Goal: Information Seeking & Learning: Find specific fact

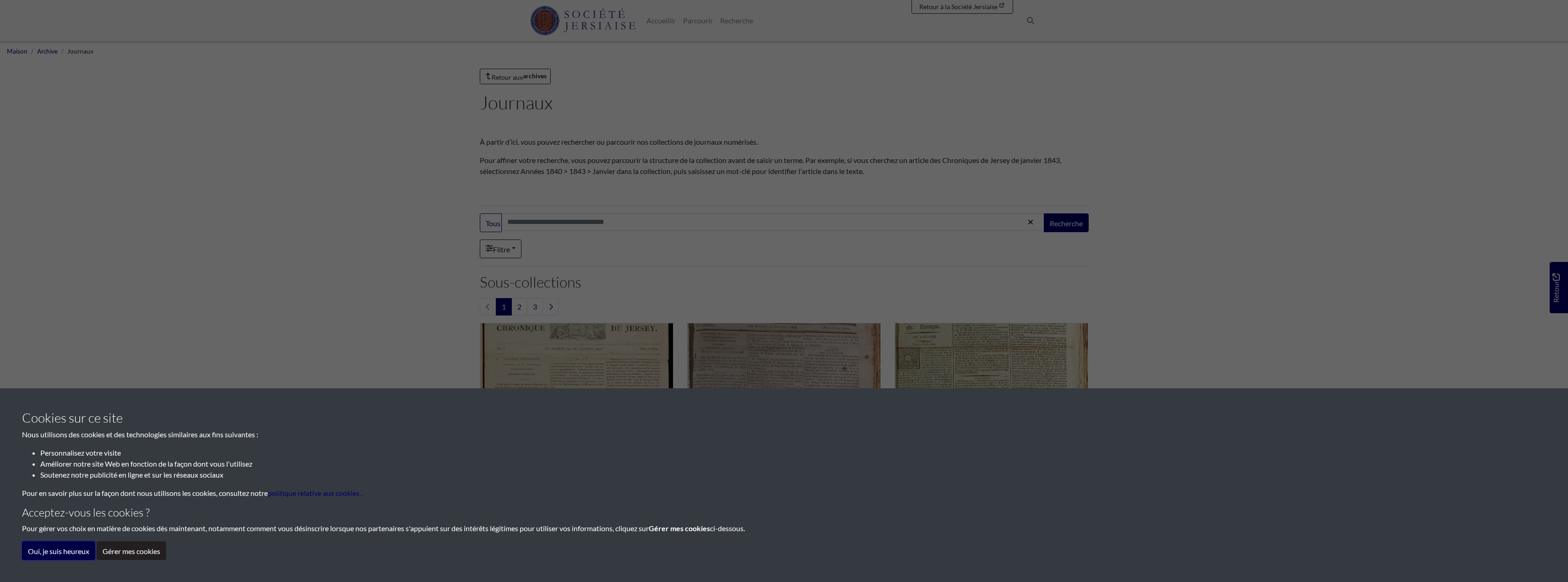
click at [63, 550] on font "Oui, je suis heureux" at bounding box center [58, 550] width 61 height 9
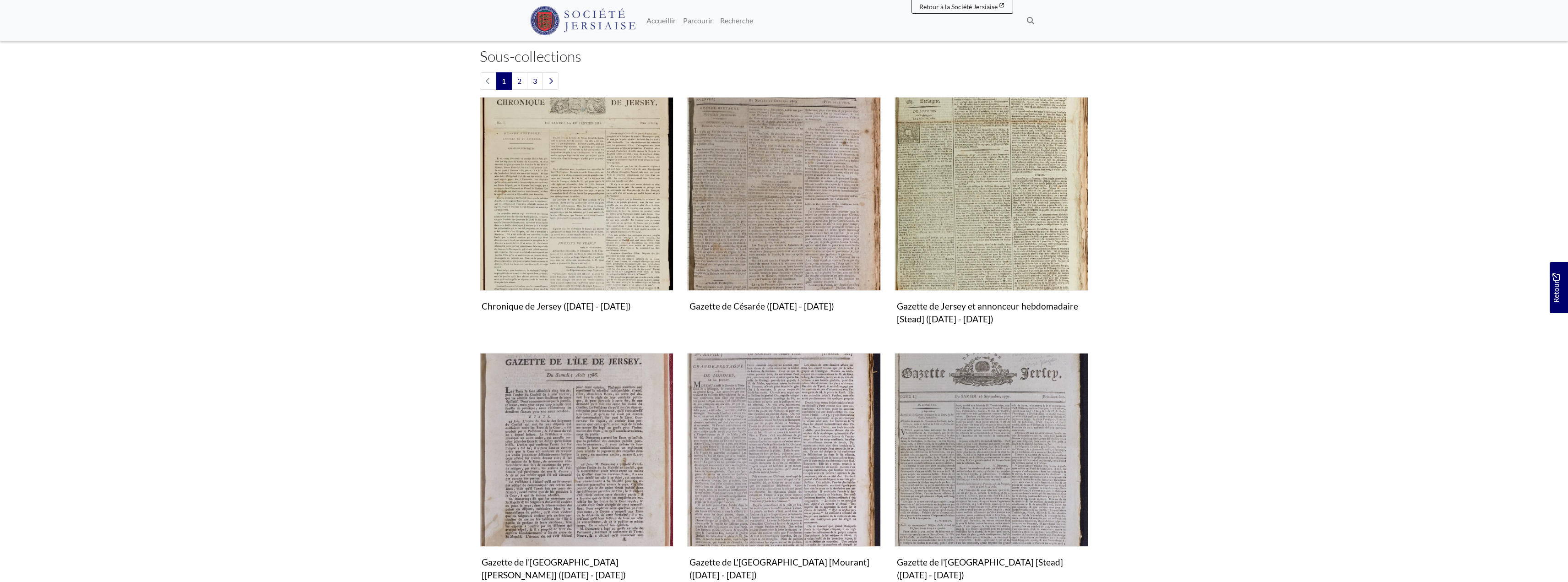
scroll to position [214, 0]
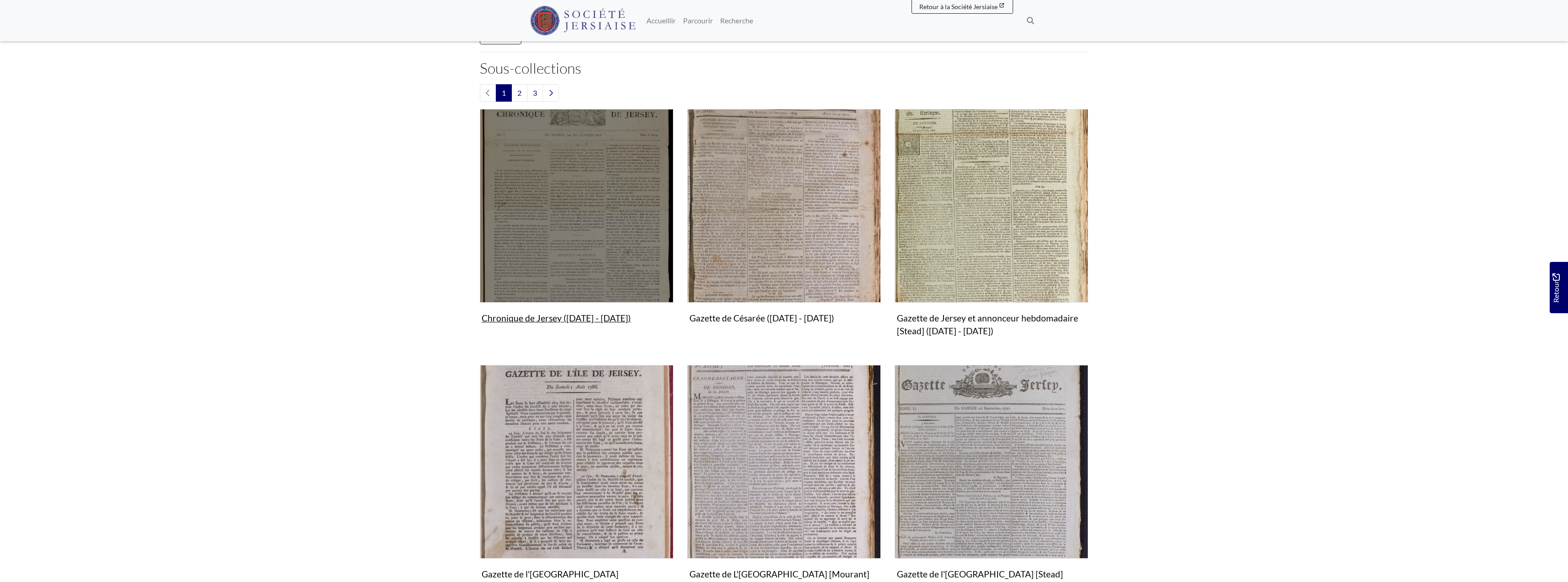
click at [513, 229] on img "Sous-collection" at bounding box center [576, 205] width 193 height 193
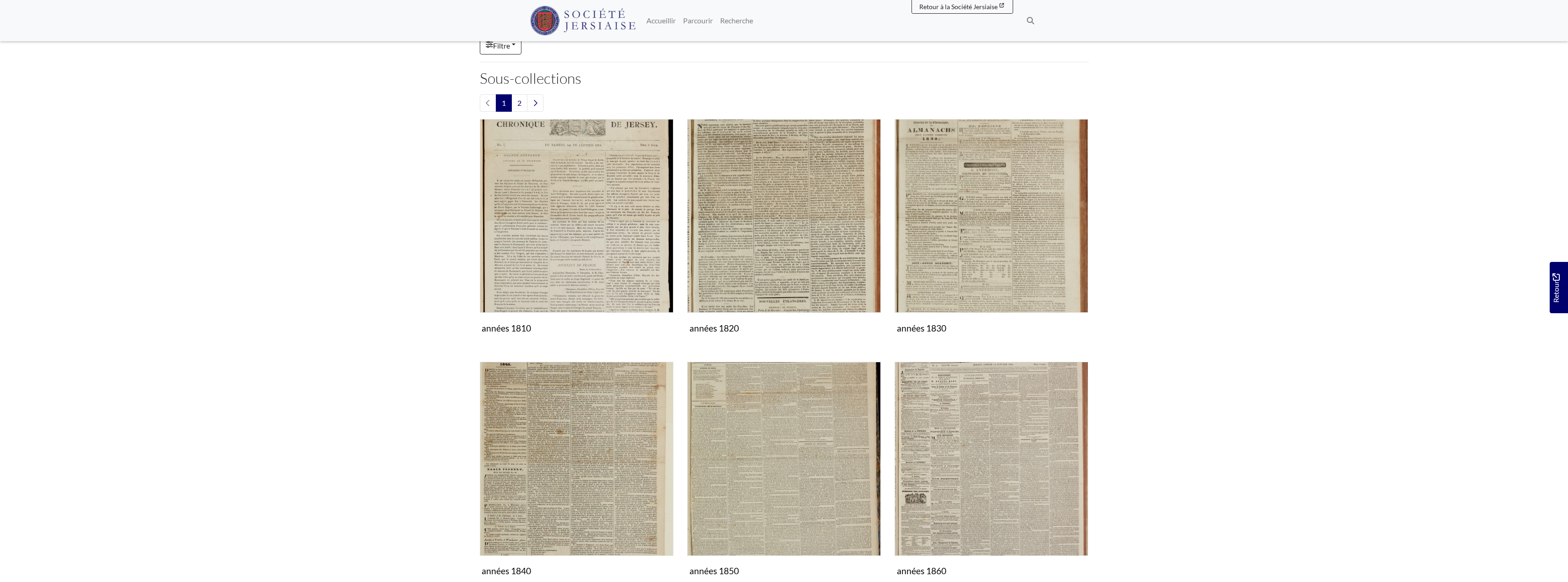
scroll to position [183, 0]
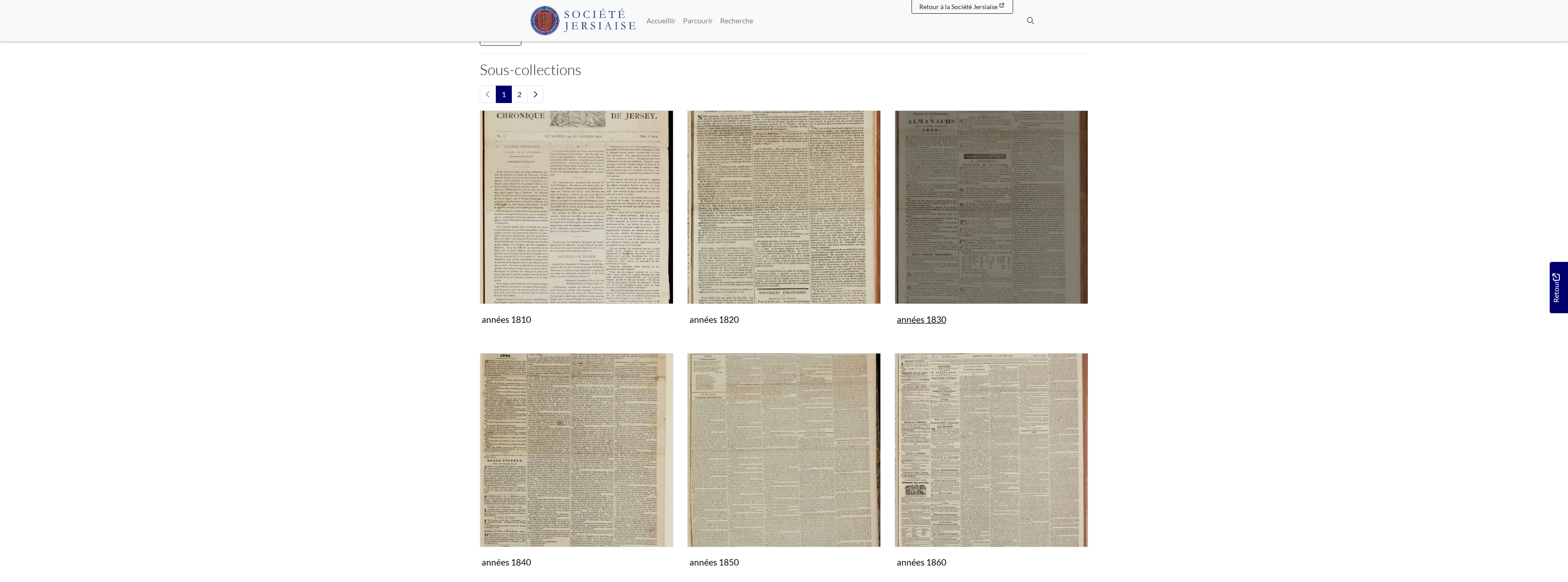
click at [1032, 231] on img "Sous-collection" at bounding box center [991, 207] width 193 height 193
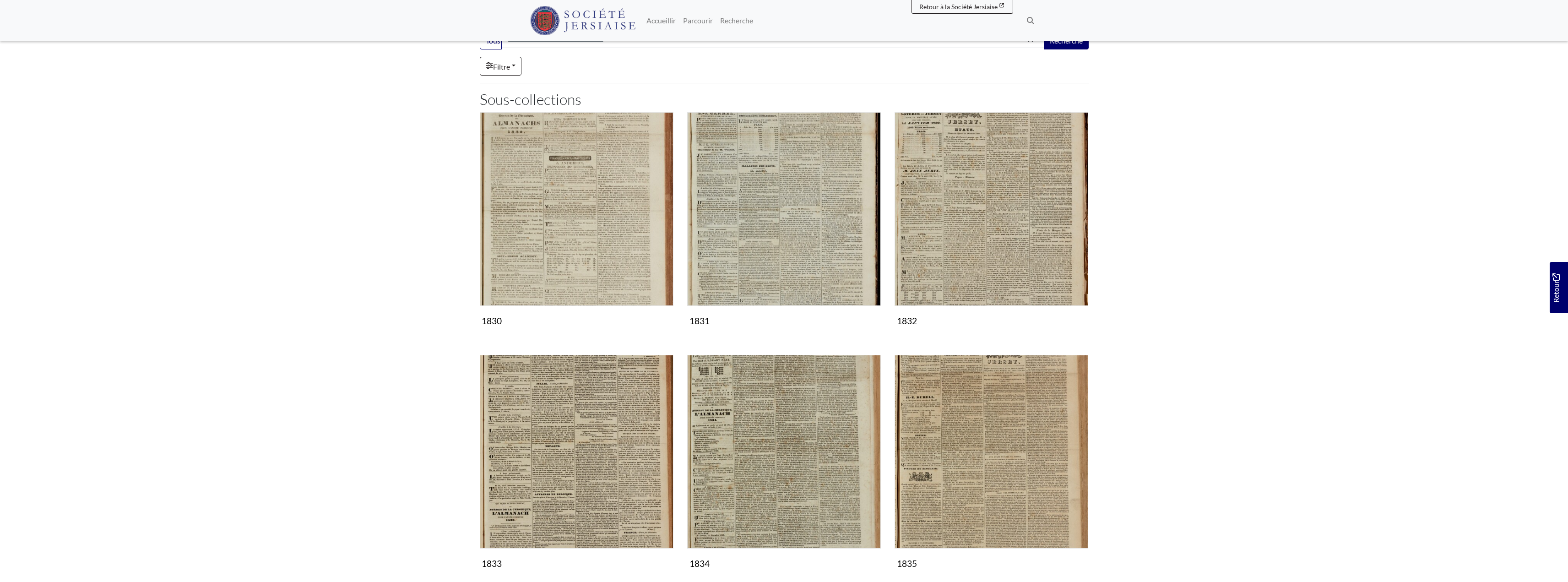
scroll to position [92, 0]
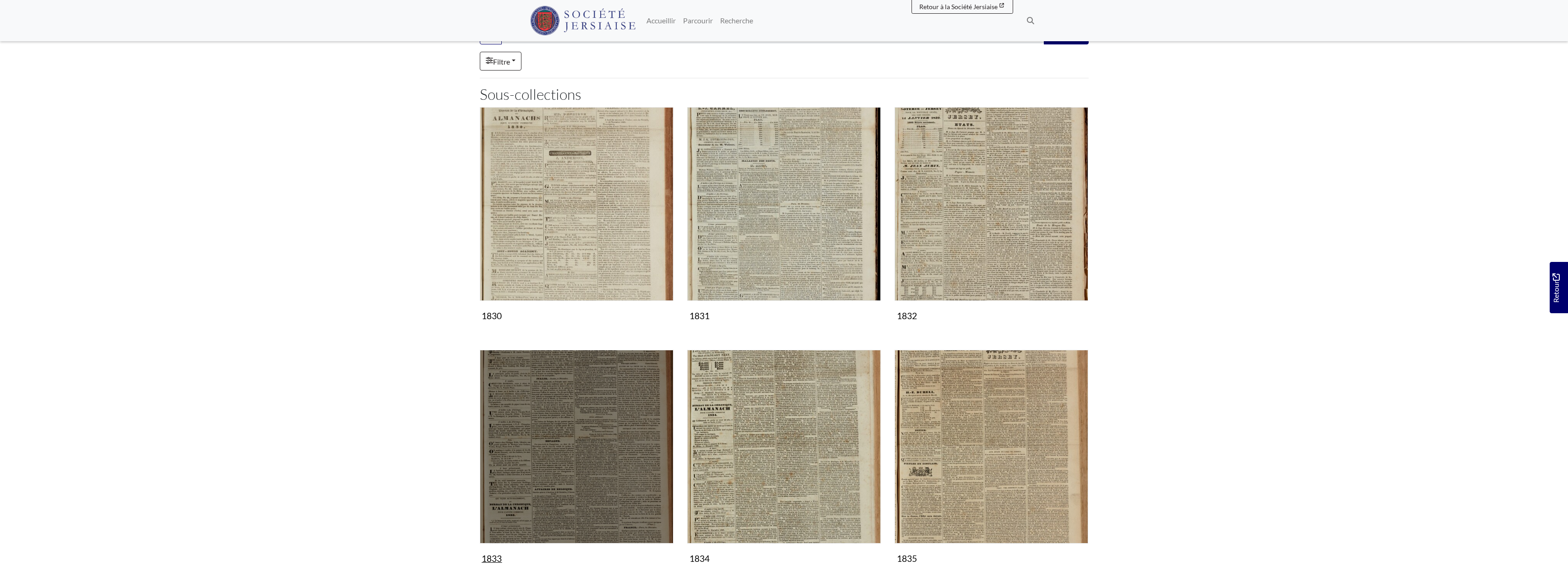
click at [566, 510] on img "Sous-collection" at bounding box center [576, 446] width 193 height 193
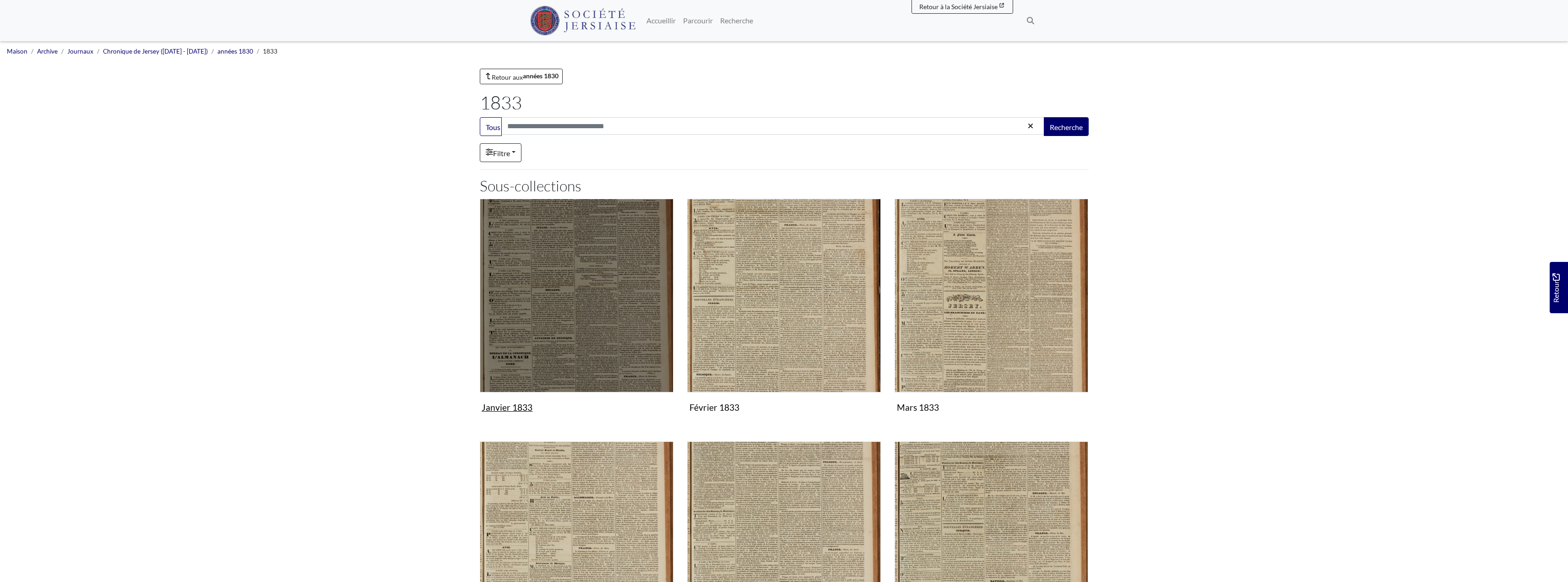
click at [594, 339] on img "Sous-collection" at bounding box center [576, 295] width 193 height 193
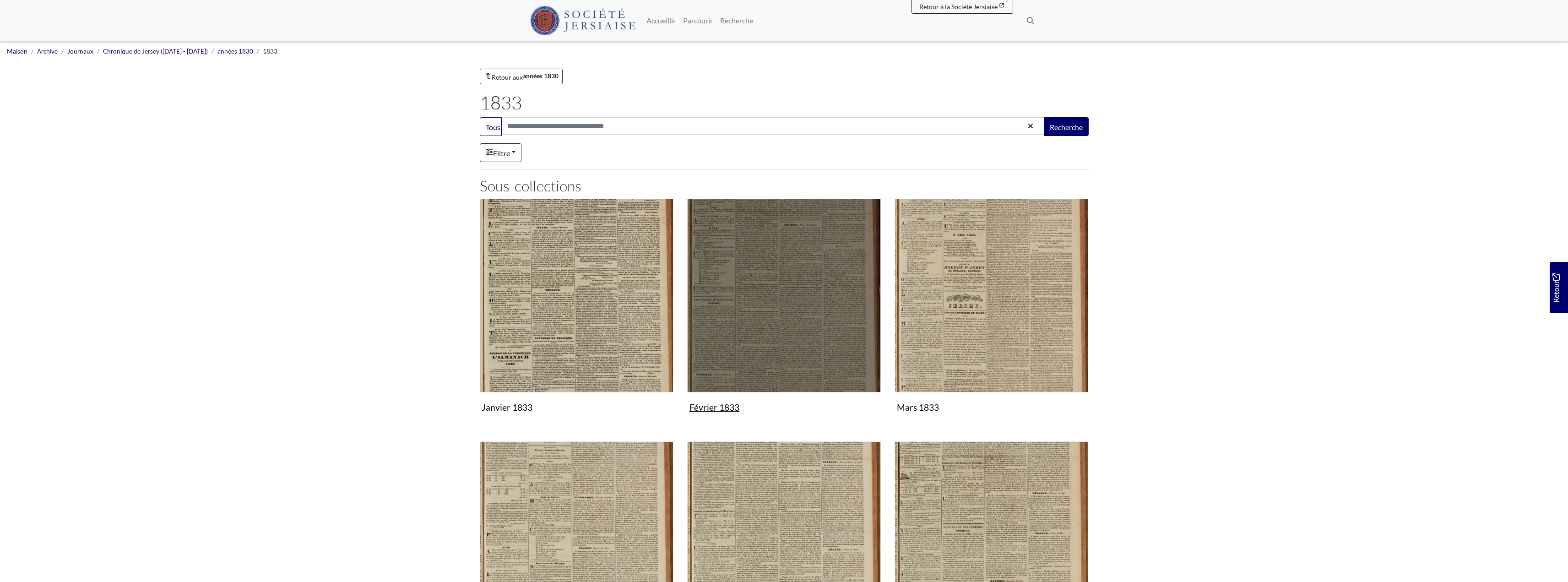
click at [820, 336] on img "Sous-collection" at bounding box center [783, 295] width 193 height 193
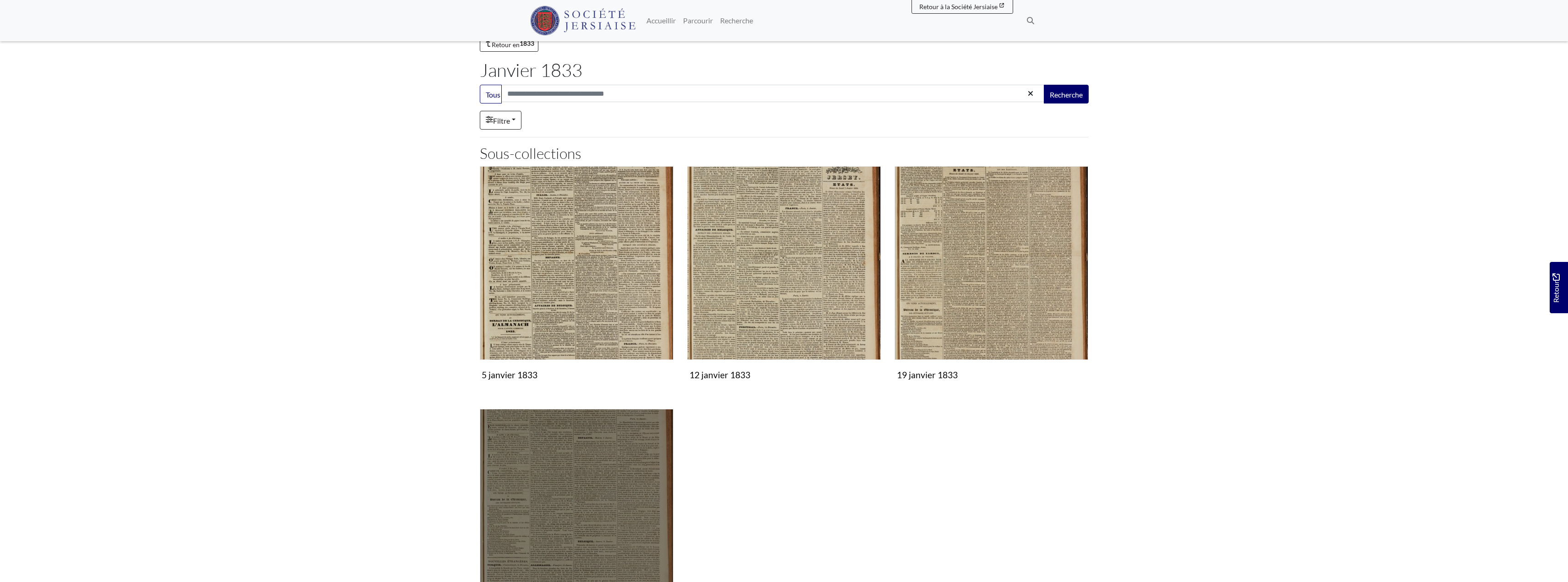
scroll to position [30, 0]
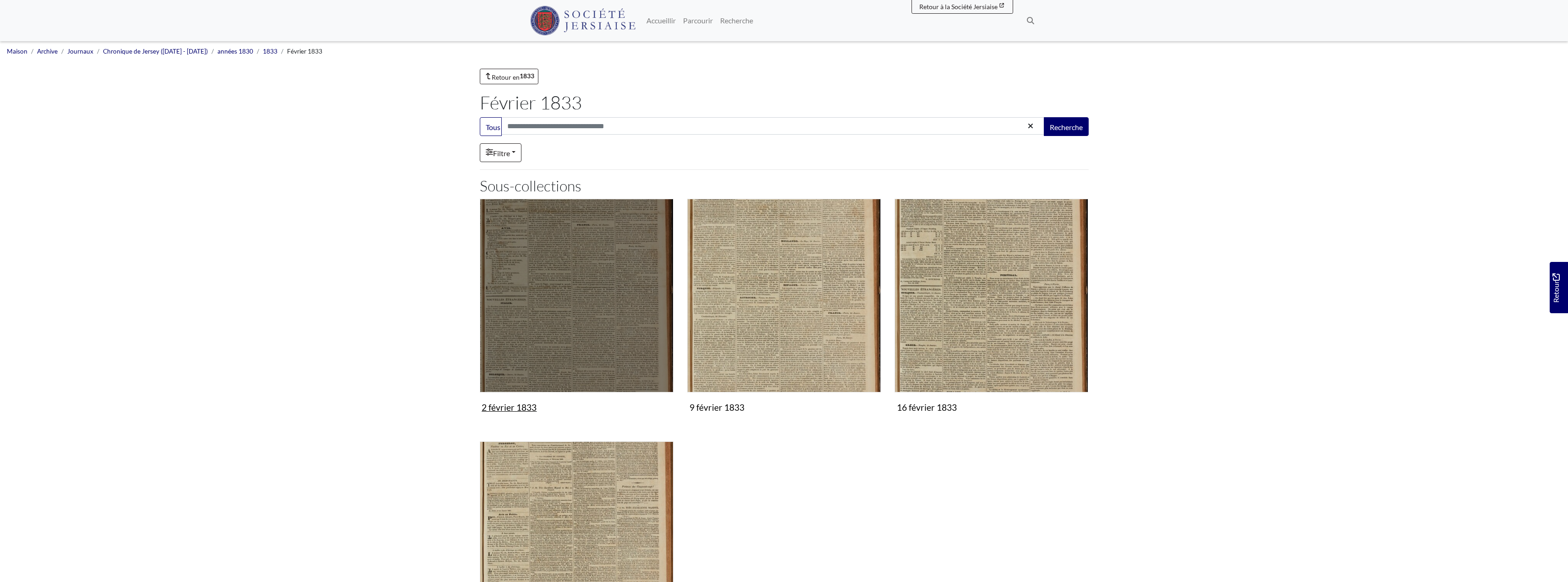
click at [597, 306] on img "Sous-collection" at bounding box center [576, 295] width 193 height 193
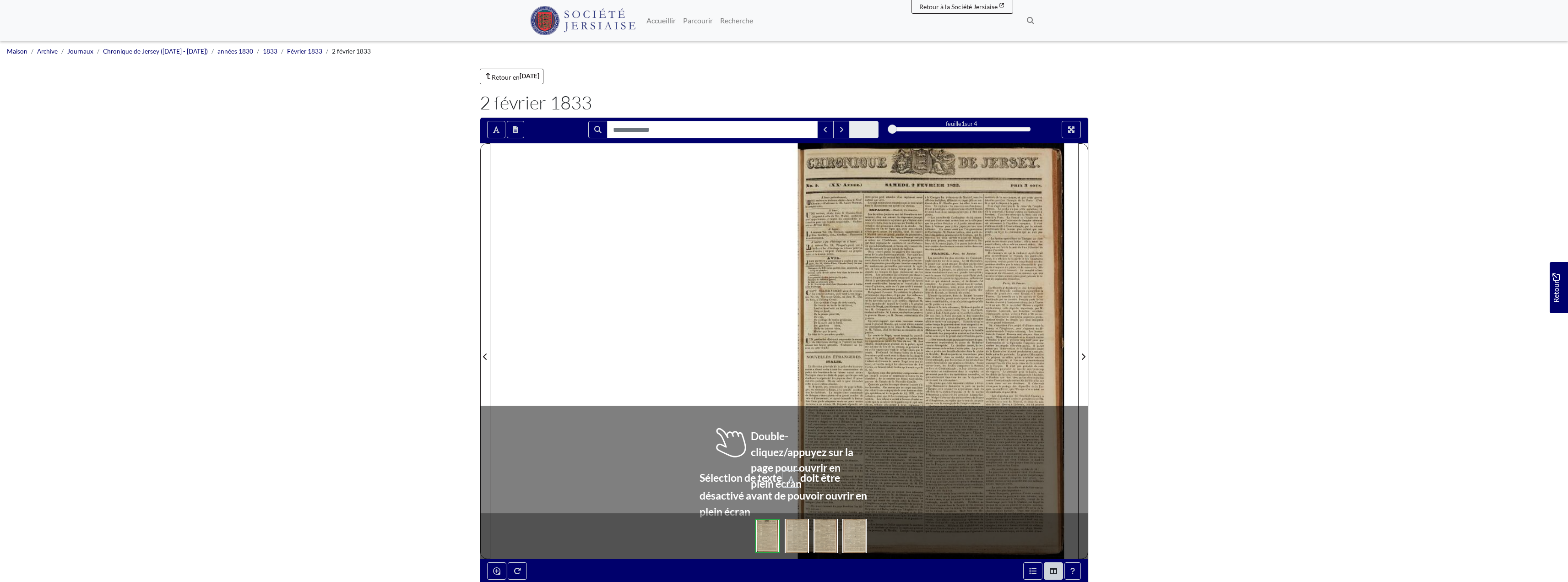
click at [635, 399] on div at bounding box center [784, 351] width 588 height 416
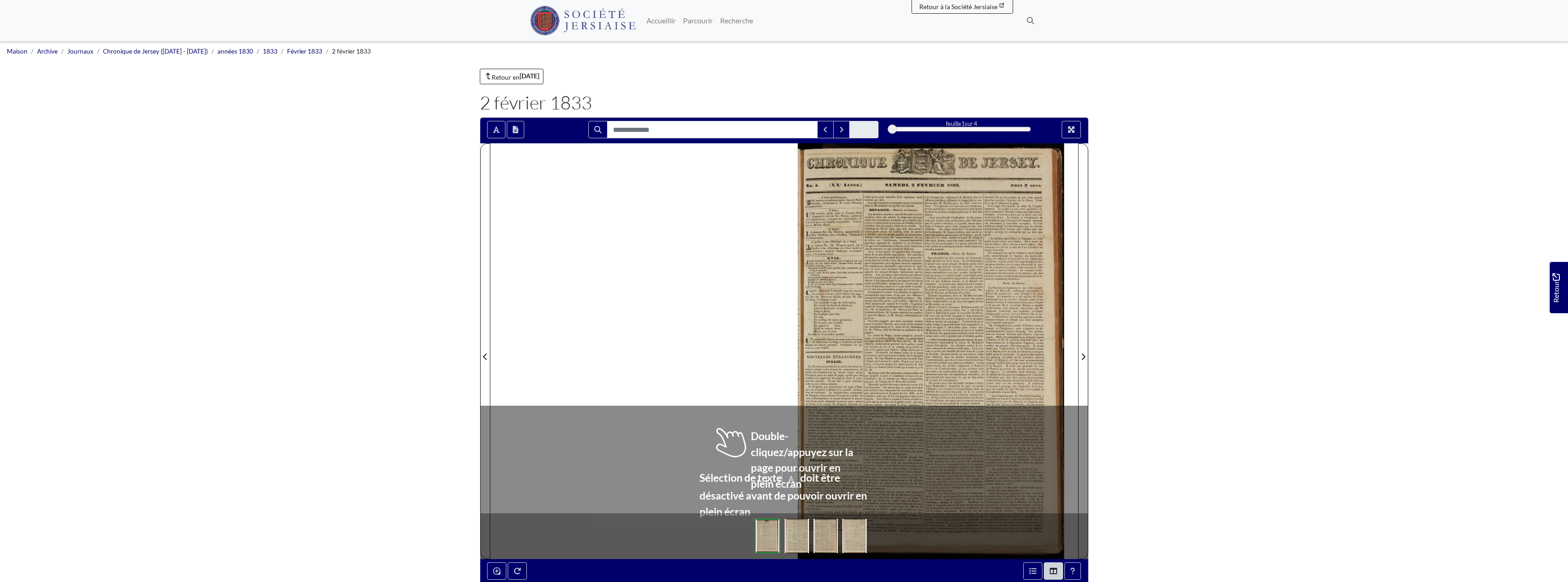
click at [635, 399] on div at bounding box center [784, 351] width 588 height 416
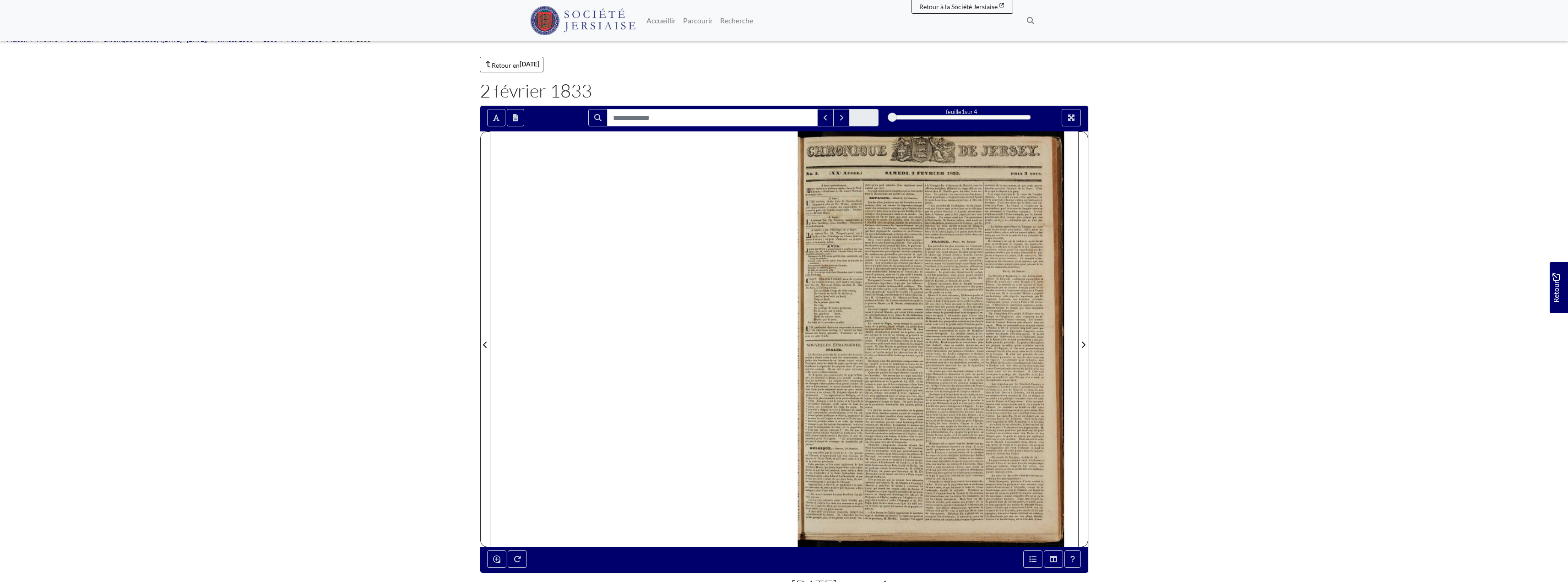
scroll to position [15, 0]
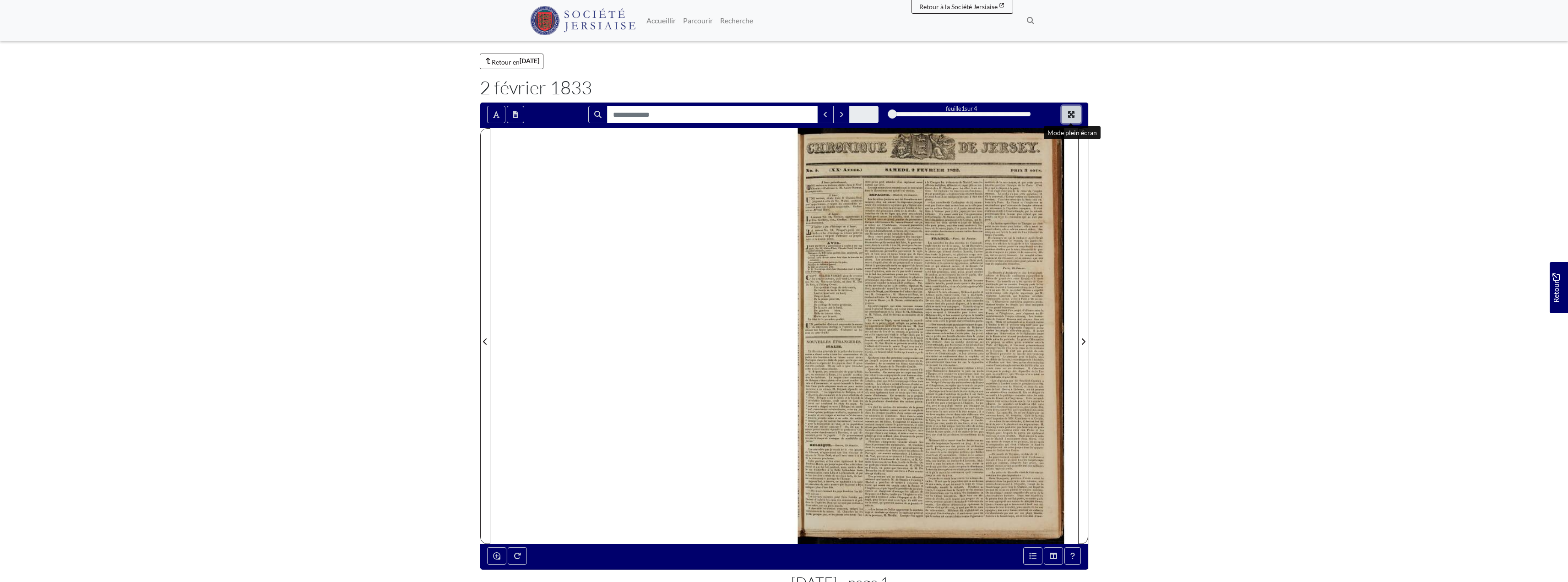
click at [1076, 119] on button "Mode plein écran" at bounding box center [1071, 114] width 19 height 17
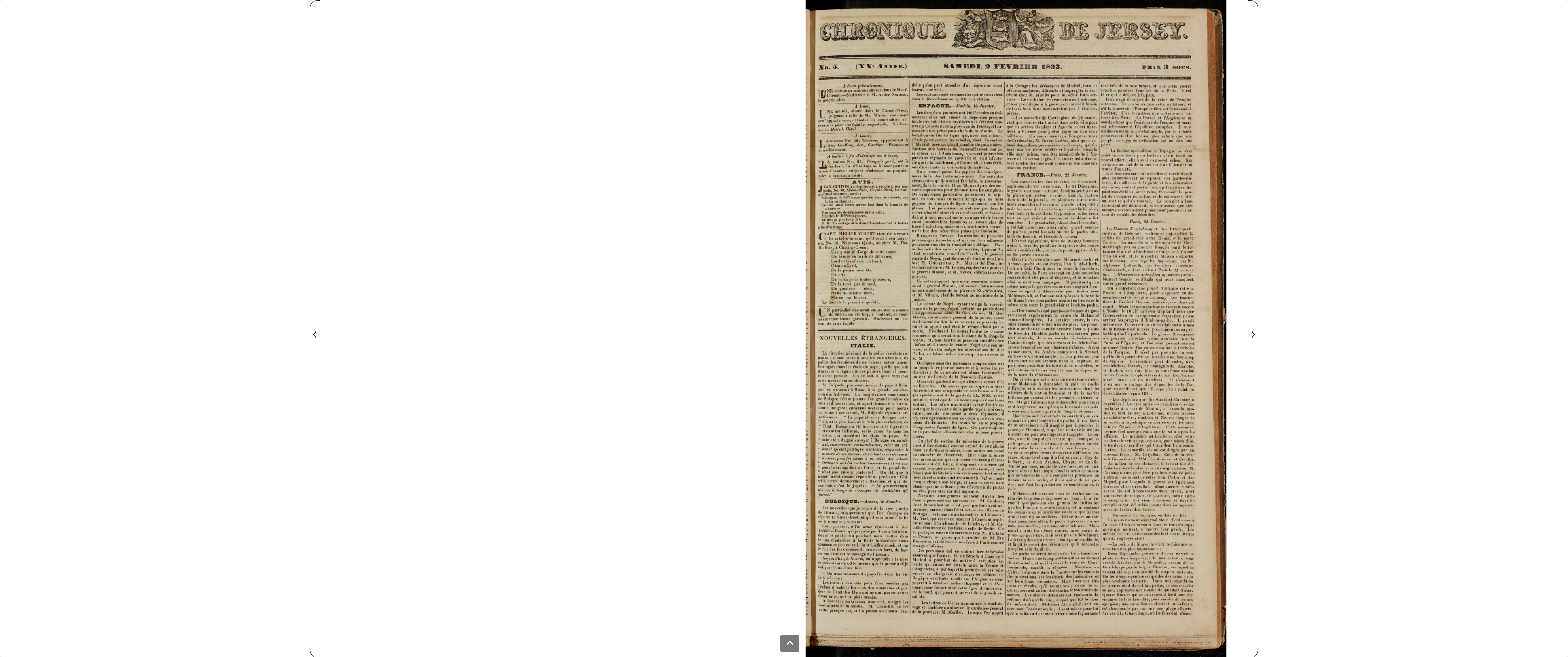
click at [999, 363] on div at bounding box center [1016, 329] width 464 height 657
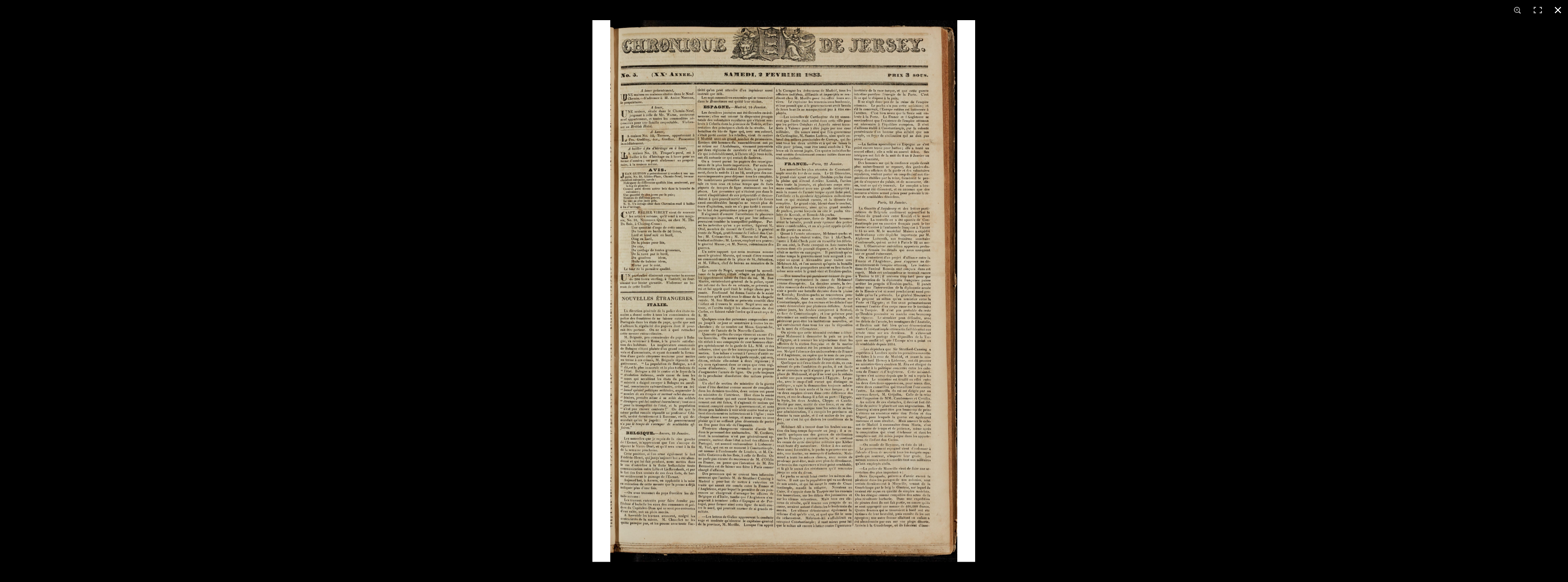
click at [1557, 5] on button at bounding box center [1558, 10] width 20 height 20
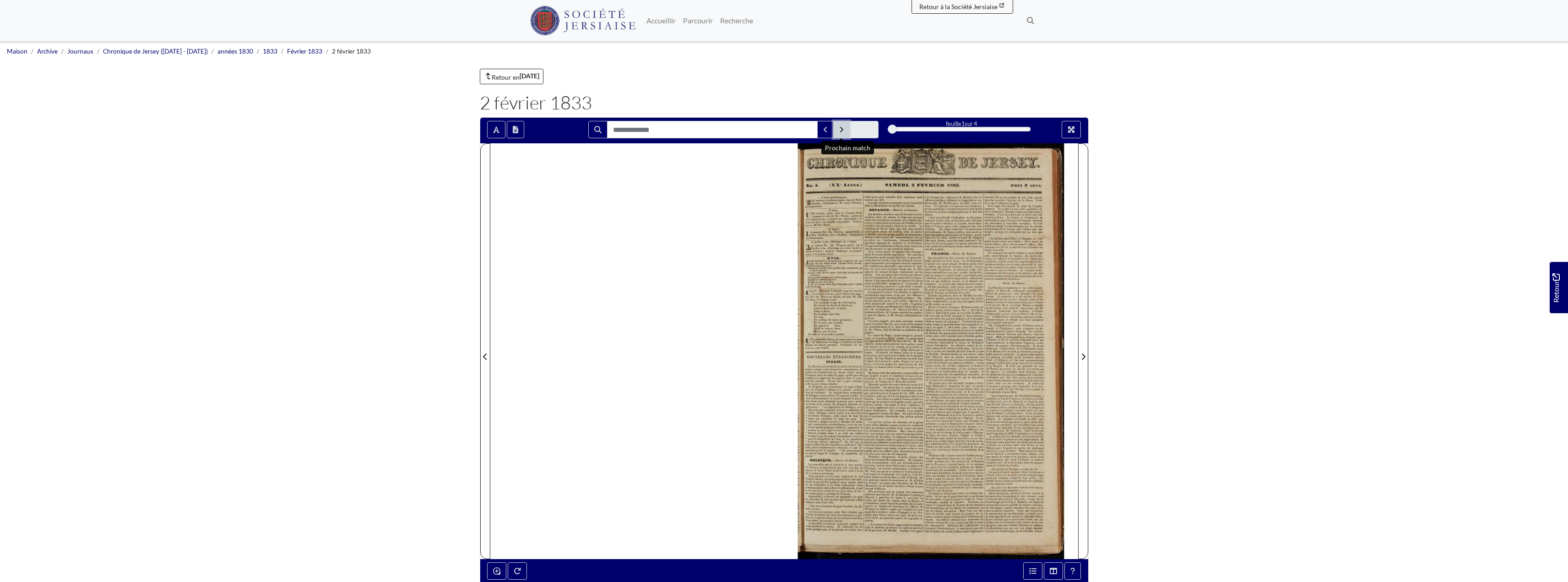
click at [842, 129] on icon "Prochain match" at bounding box center [841, 129] width 3 height 5
drag, startPoint x: 888, startPoint y: 127, endPoint x: 909, endPoint y: 128, distance: 21.0
click at [909, 128] on div "1" at bounding box center [962, 129] width 139 height 9
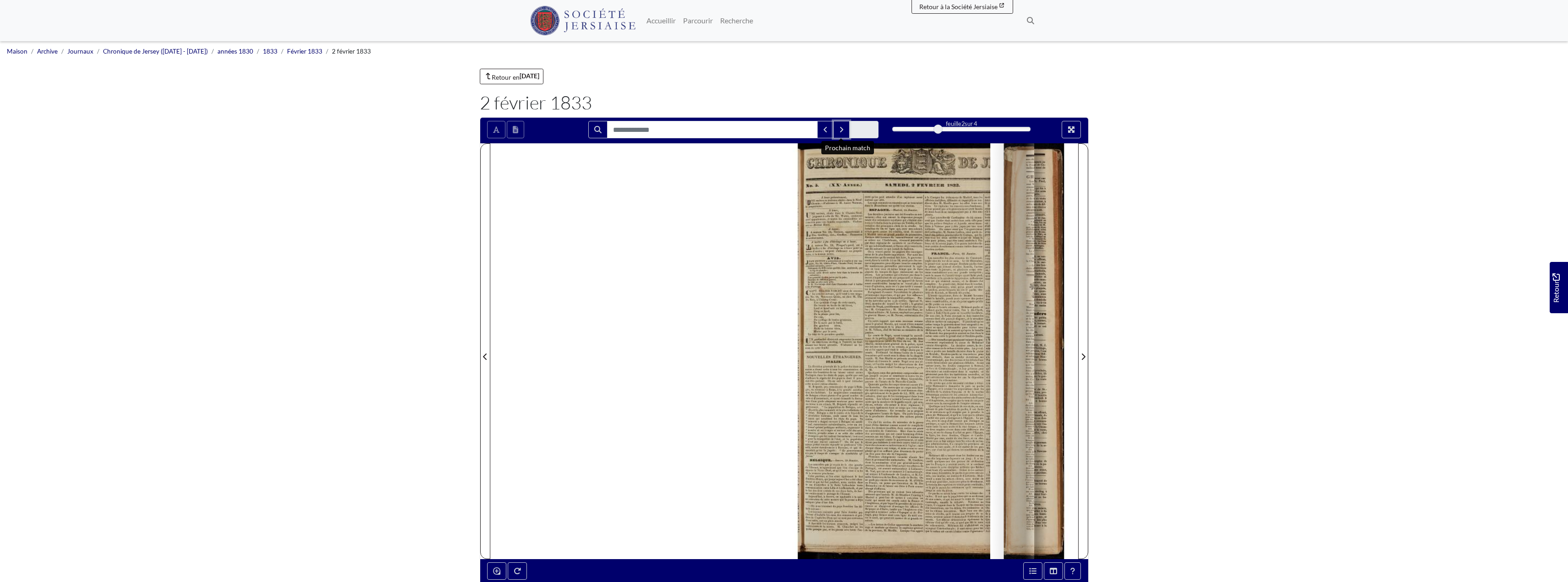
click at [928, 128] on div at bounding box center [962, 129] width 139 height 5
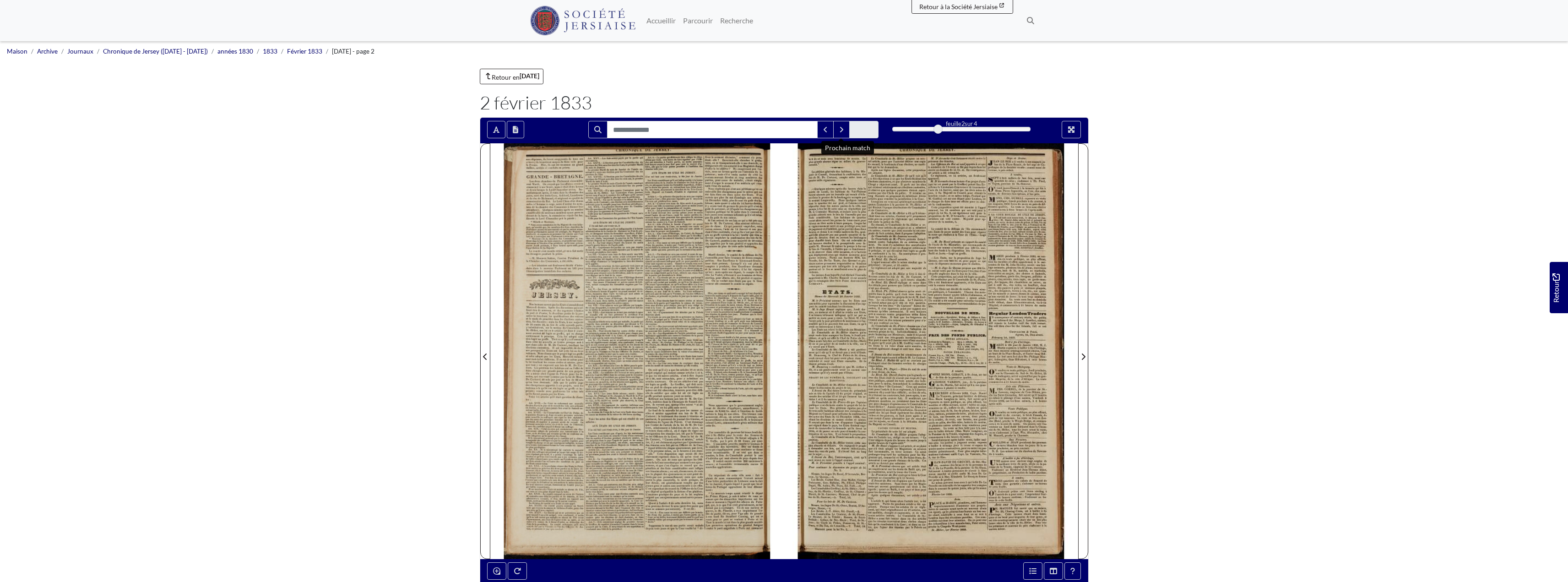
click at [893, 368] on div at bounding box center [931, 351] width 294 height 416
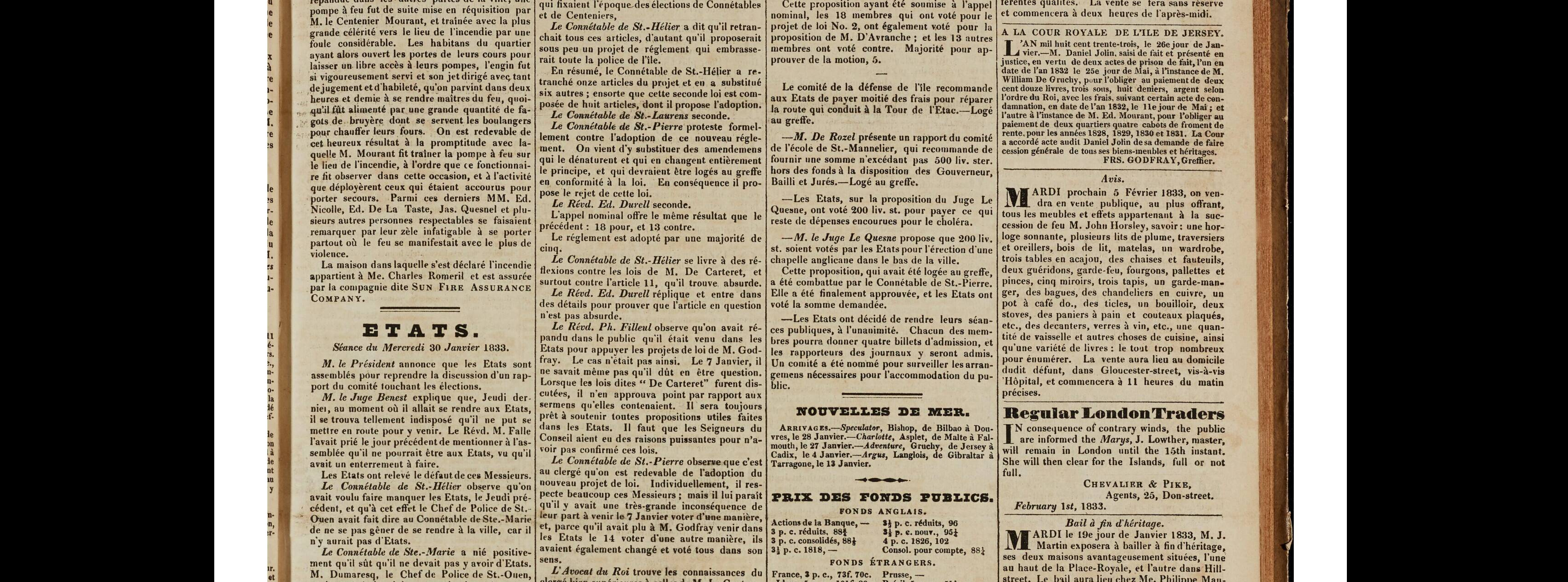
click at [1051, 445] on img at bounding box center [781, 558] width 1132 height 1602
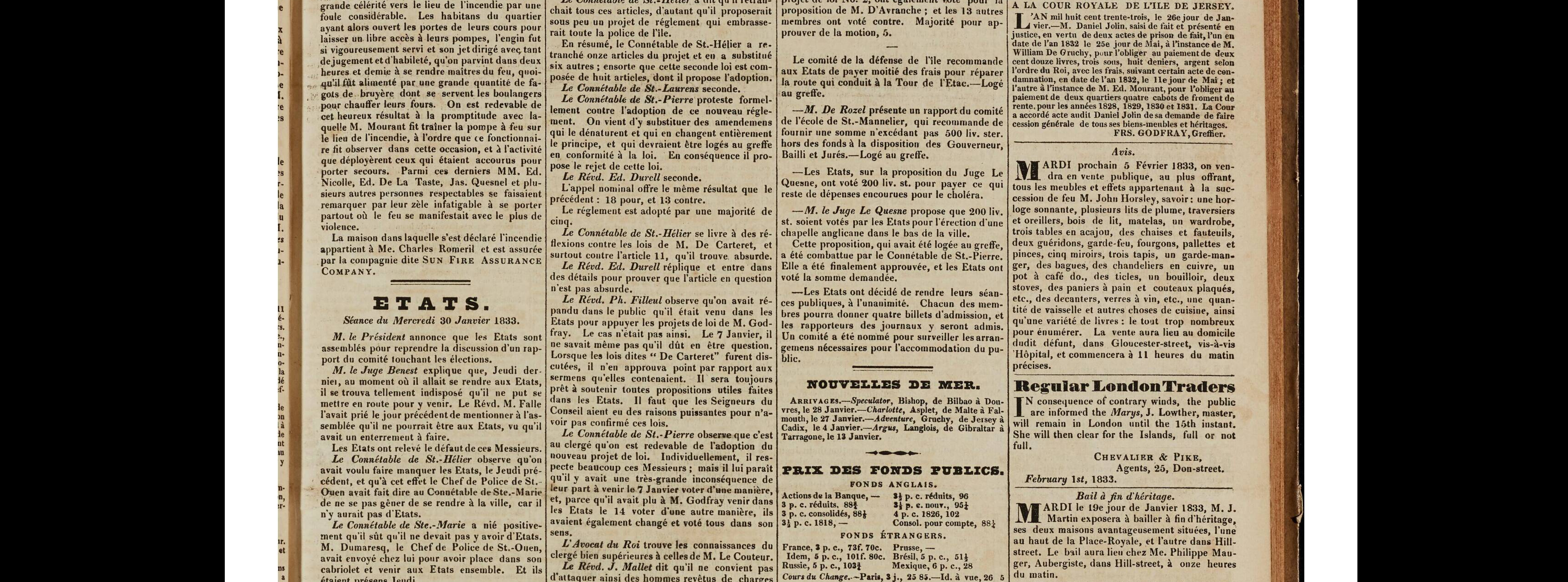
click at [513, 258] on img at bounding box center [791, 531] width 1132 height 1602
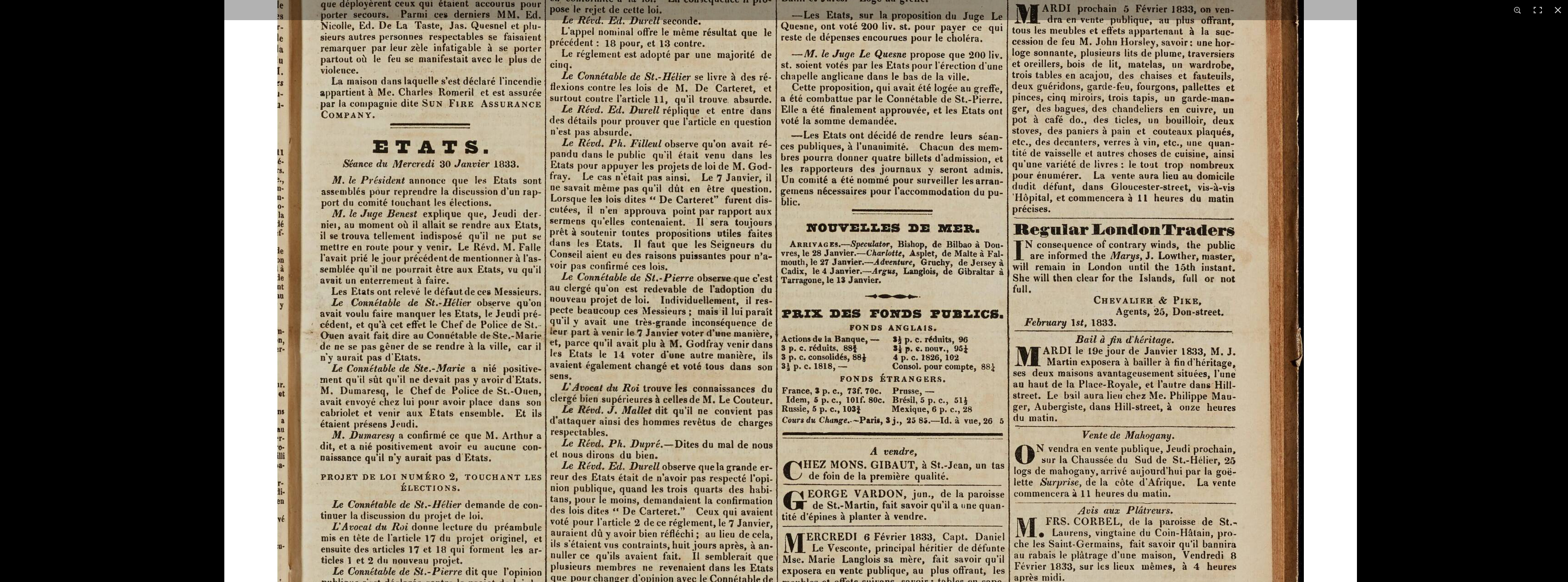
click at [637, 366] on img at bounding box center [791, 375] width 1132 height 1602
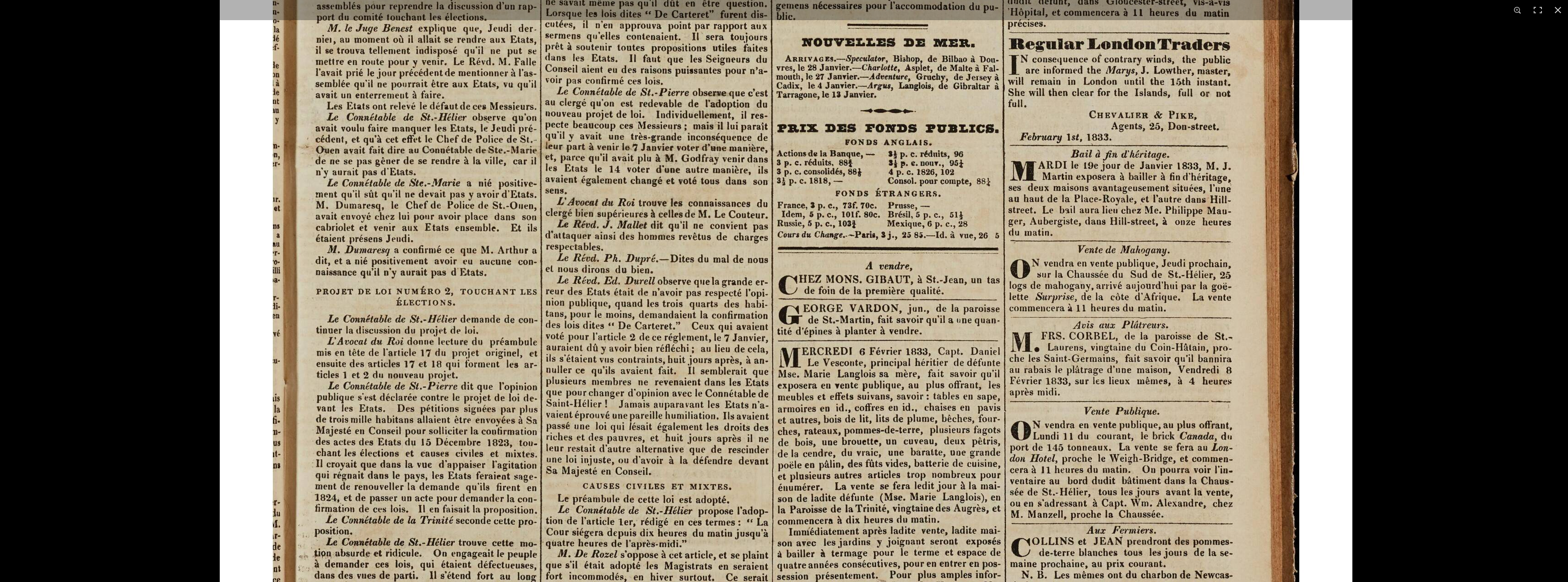
click at [695, 387] on img at bounding box center [786, 189] width 1132 height 1602
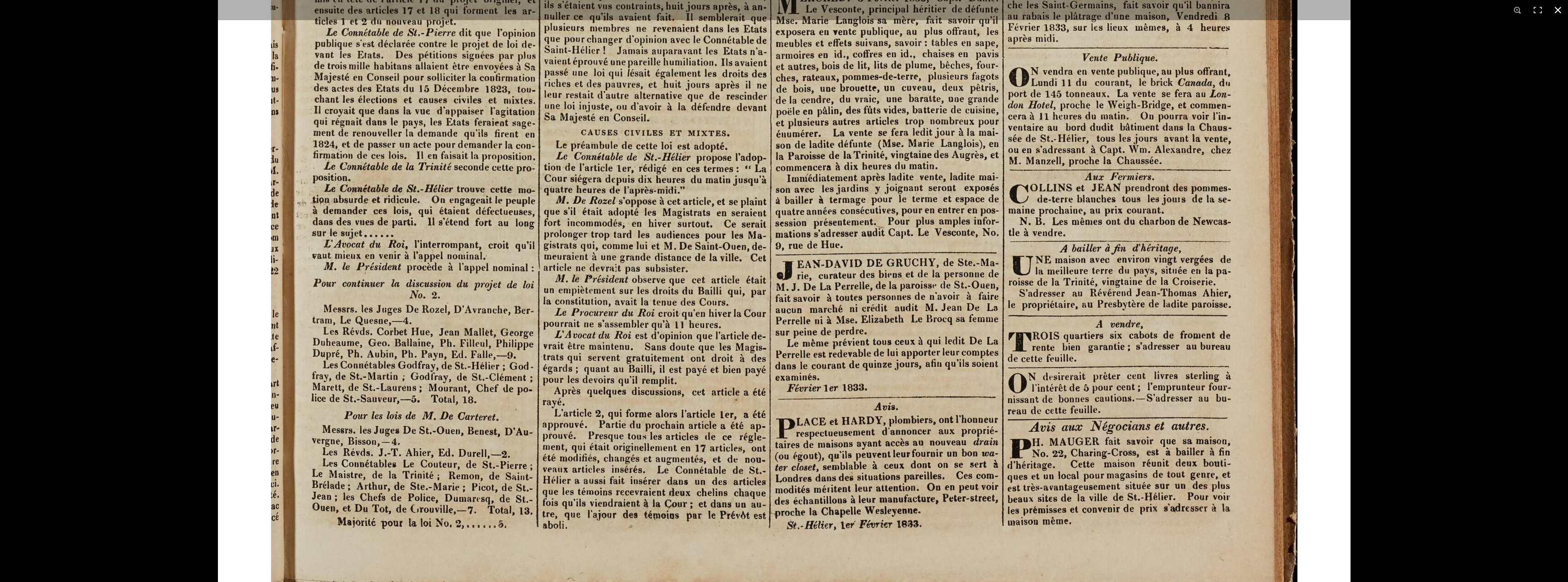
click at [1554, 7] on button at bounding box center [1558, 10] width 20 height 20
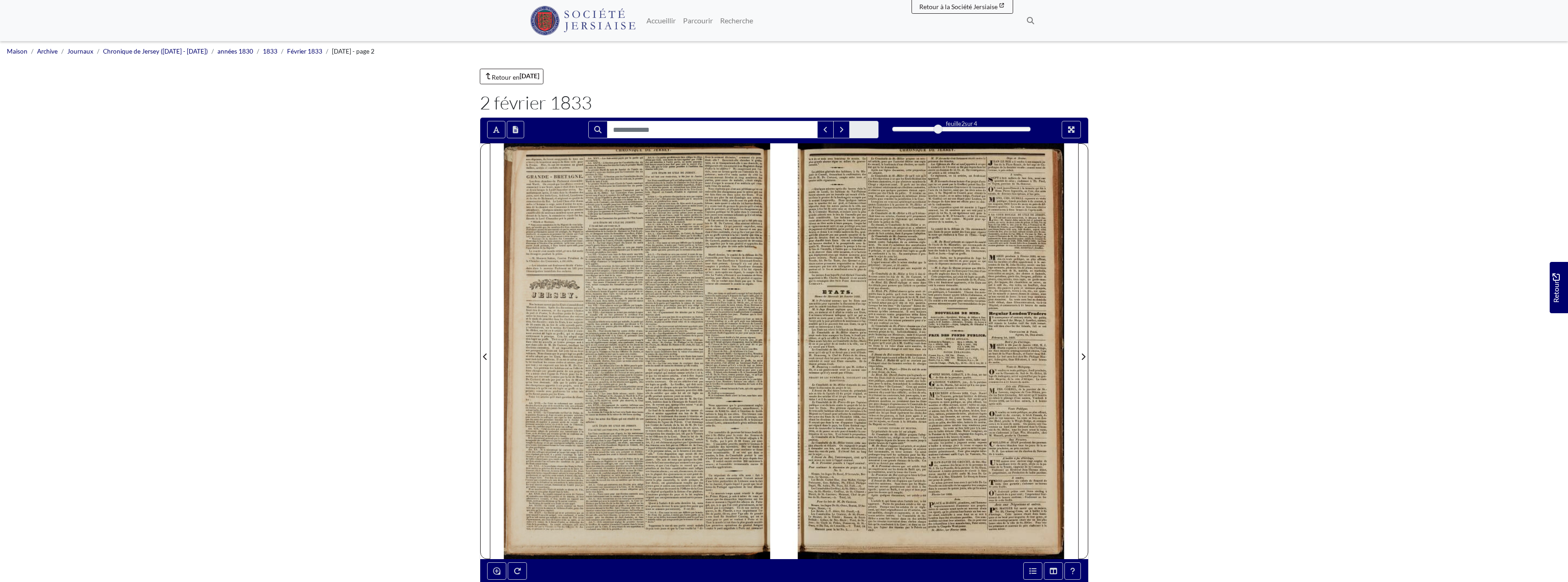
click at [651, 326] on div at bounding box center [637, 351] width 294 height 416
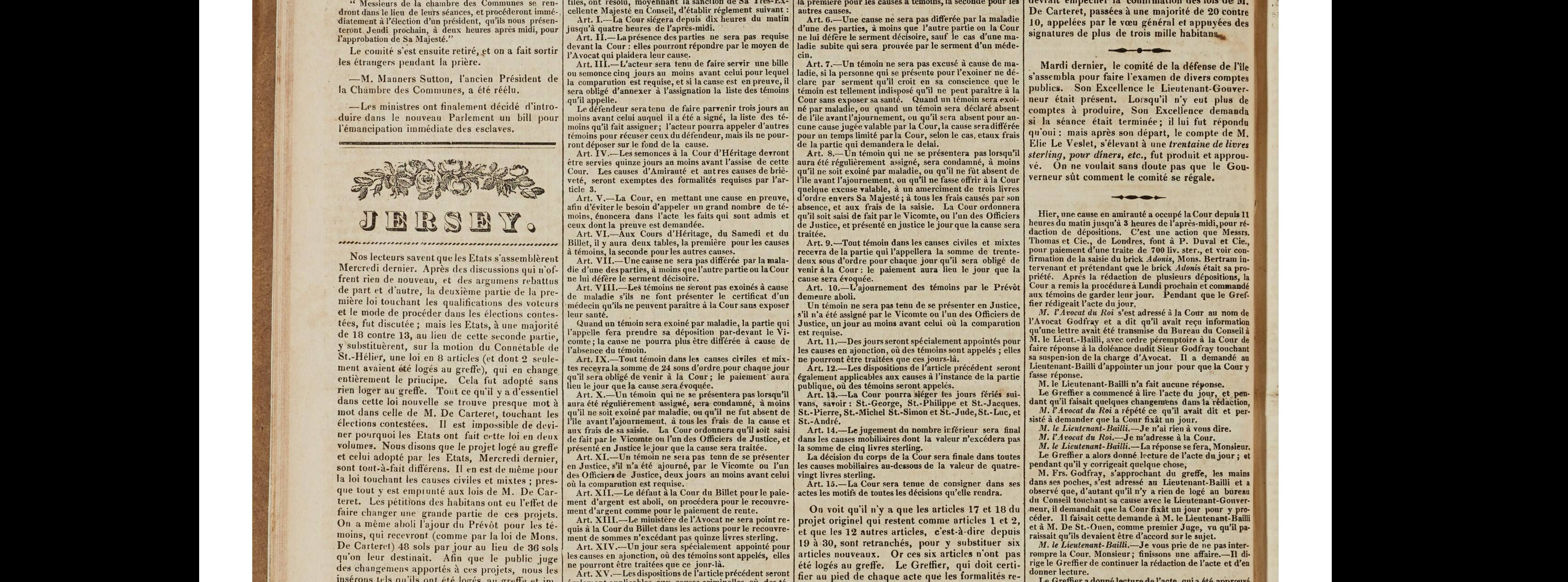
click at [797, 449] on img at bounding box center [766, 437] width 1132 height 1602
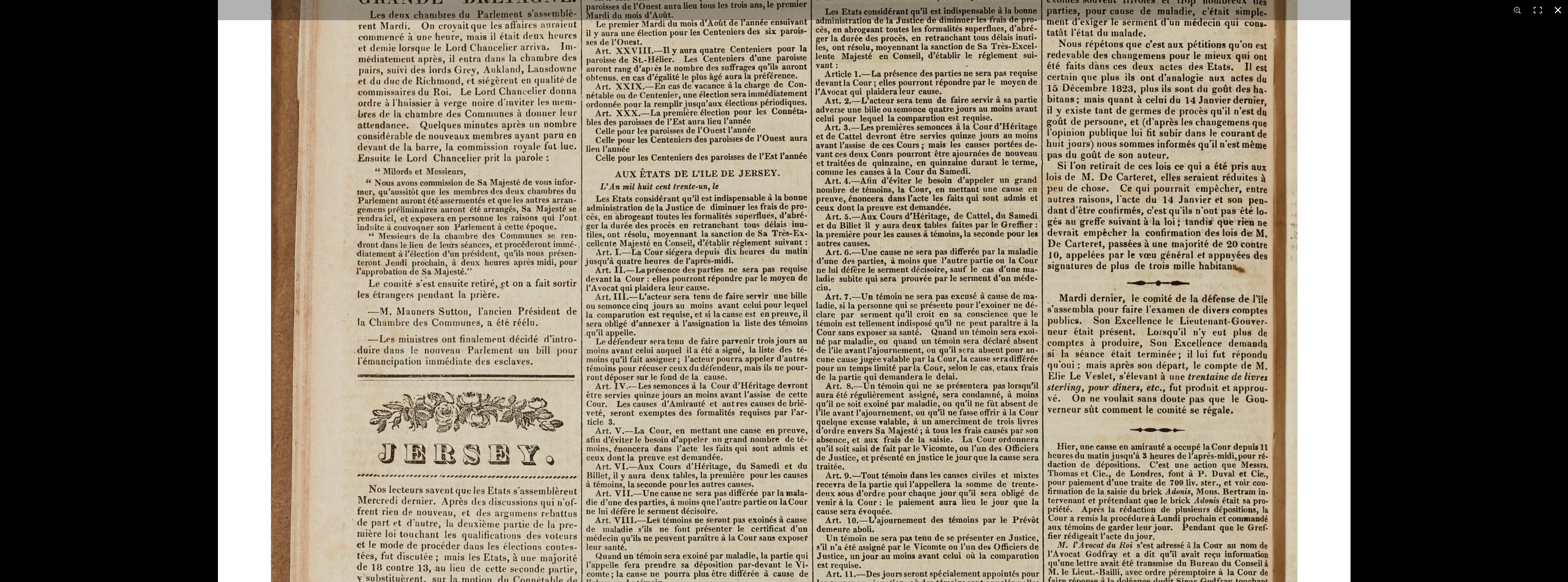
click at [1563, 8] on button at bounding box center [1558, 10] width 20 height 20
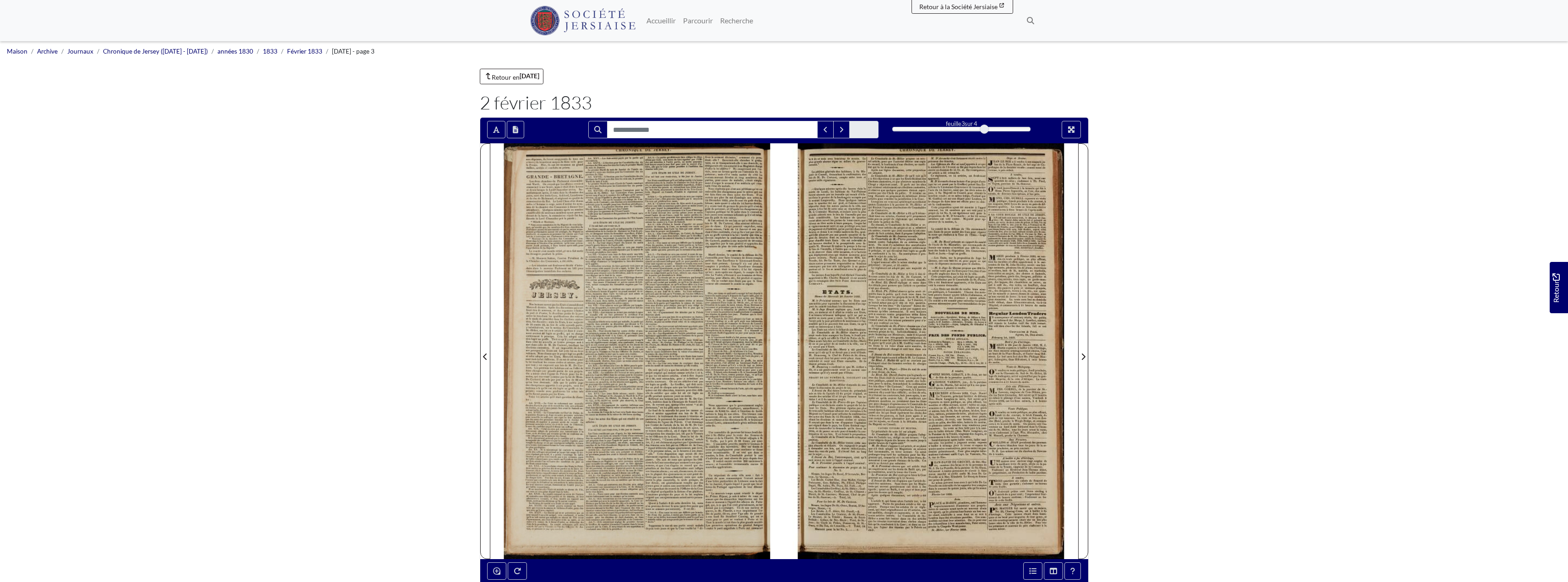
drag, startPoint x: 942, startPoint y: 129, endPoint x: 962, endPoint y: 134, distance: 20.6
click at [962, 134] on div "3" at bounding box center [962, 129] width 139 height 9
drag, startPoint x: 980, startPoint y: 126, endPoint x: 996, endPoint y: 128, distance: 16.1
click at [996, 128] on div "3" at bounding box center [962, 129] width 139 height 9
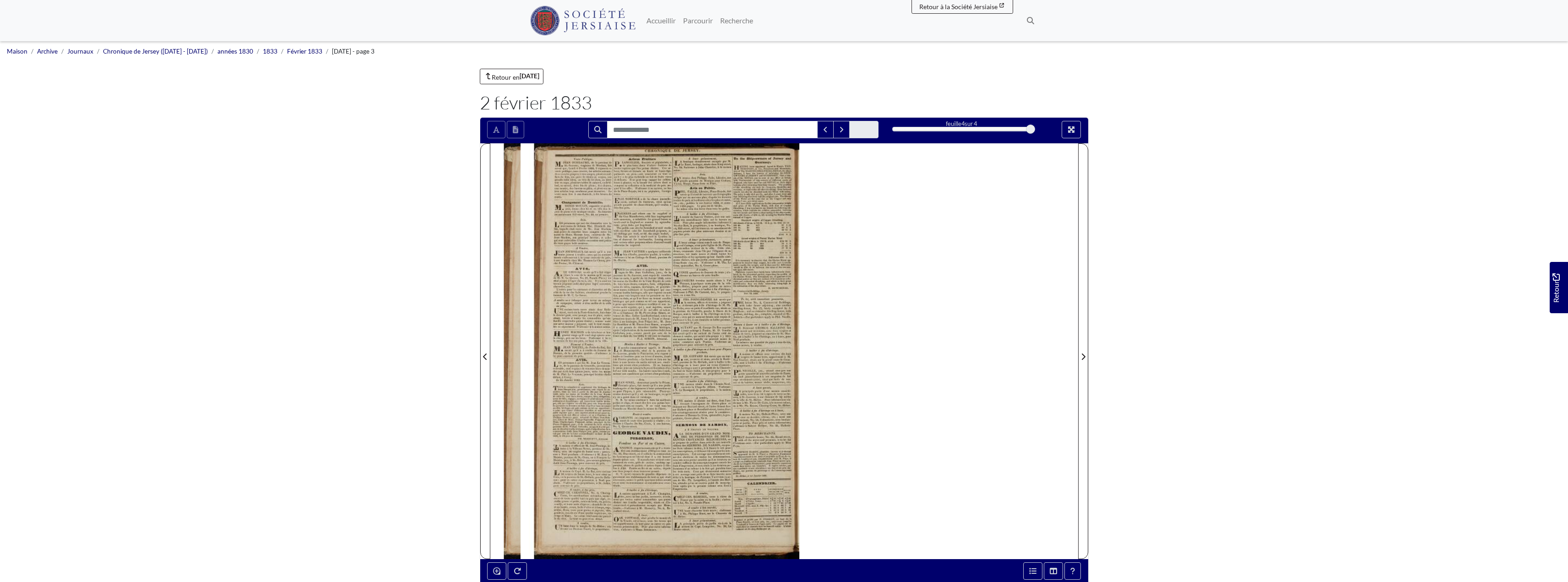
drag, startPoint x: 986, startPoint y: 126, endPoint x: 1035, endPoint y: 127, distance: 49.0
click at [1035, 127] on div "feuille 4 sur 4 4 *" at bounding box center [962, 129] width 152 height 17
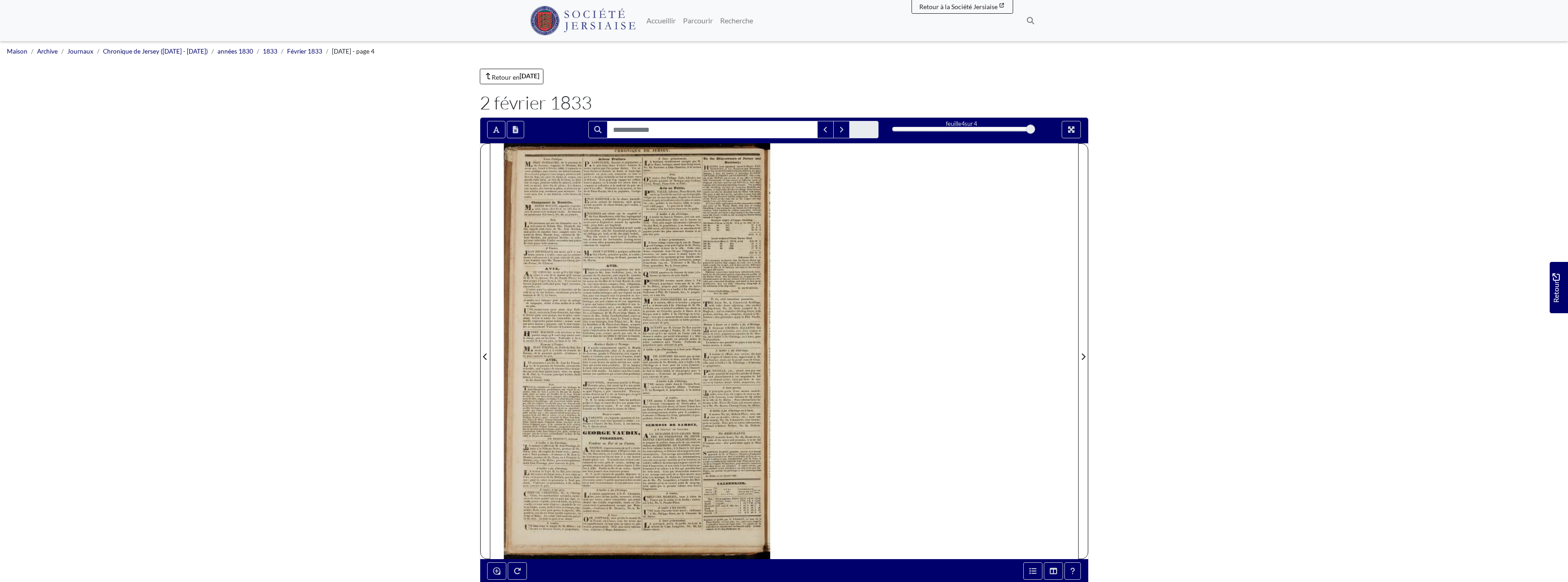
click at [655, 243] on div at bounding box center [637, 351] width 294 height 416
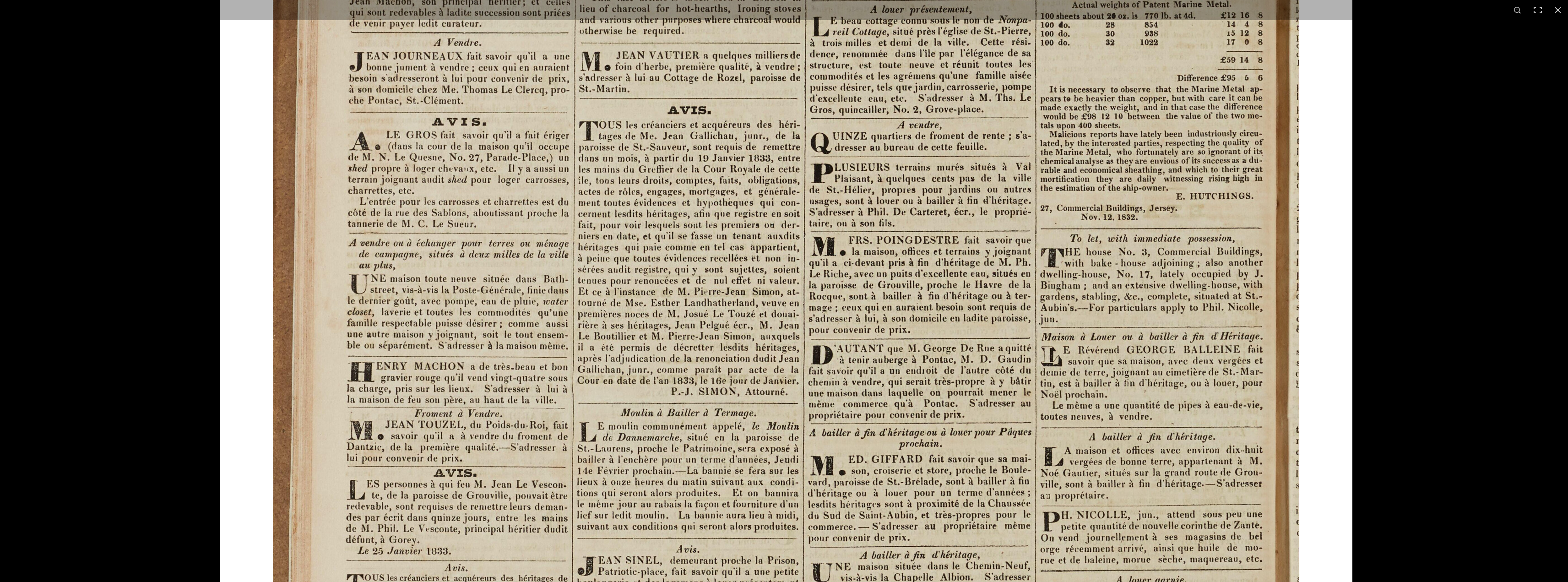
click at [566, 387] on img at bounding box center [786, 439] width 1132 height 1602
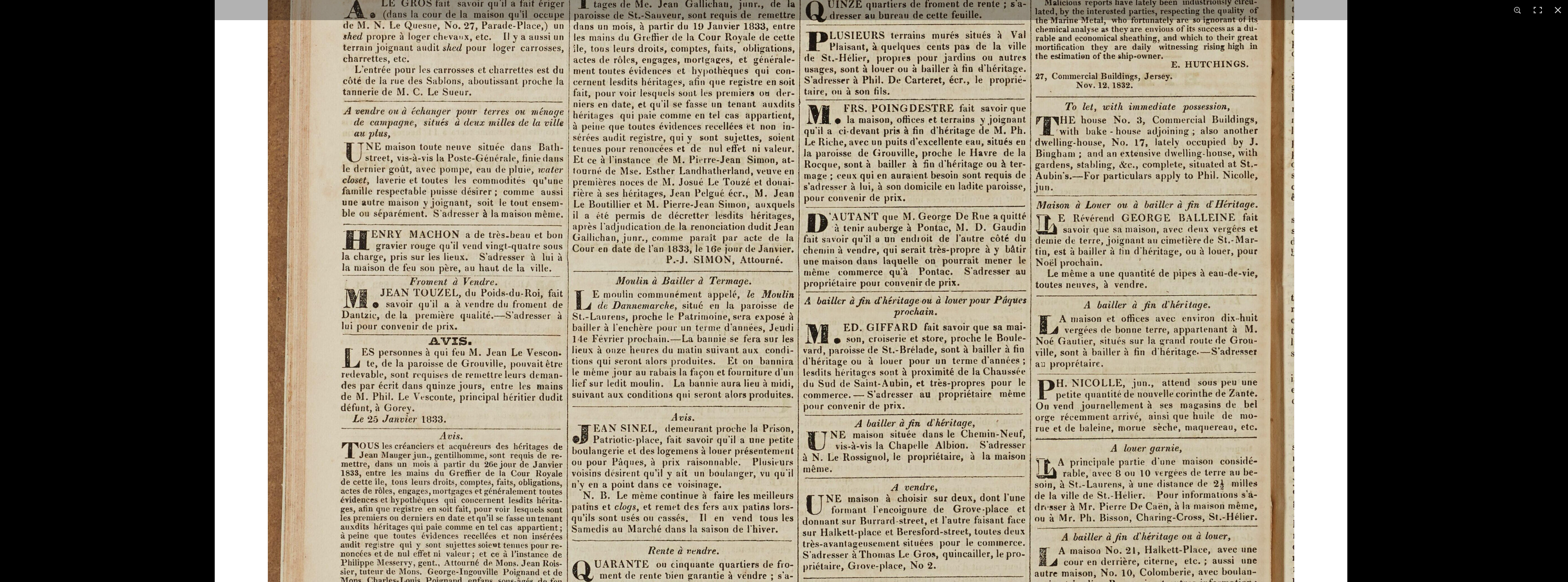
click at [1008, 264] on img at bounding box center [781, 307] width 1132 height 1602
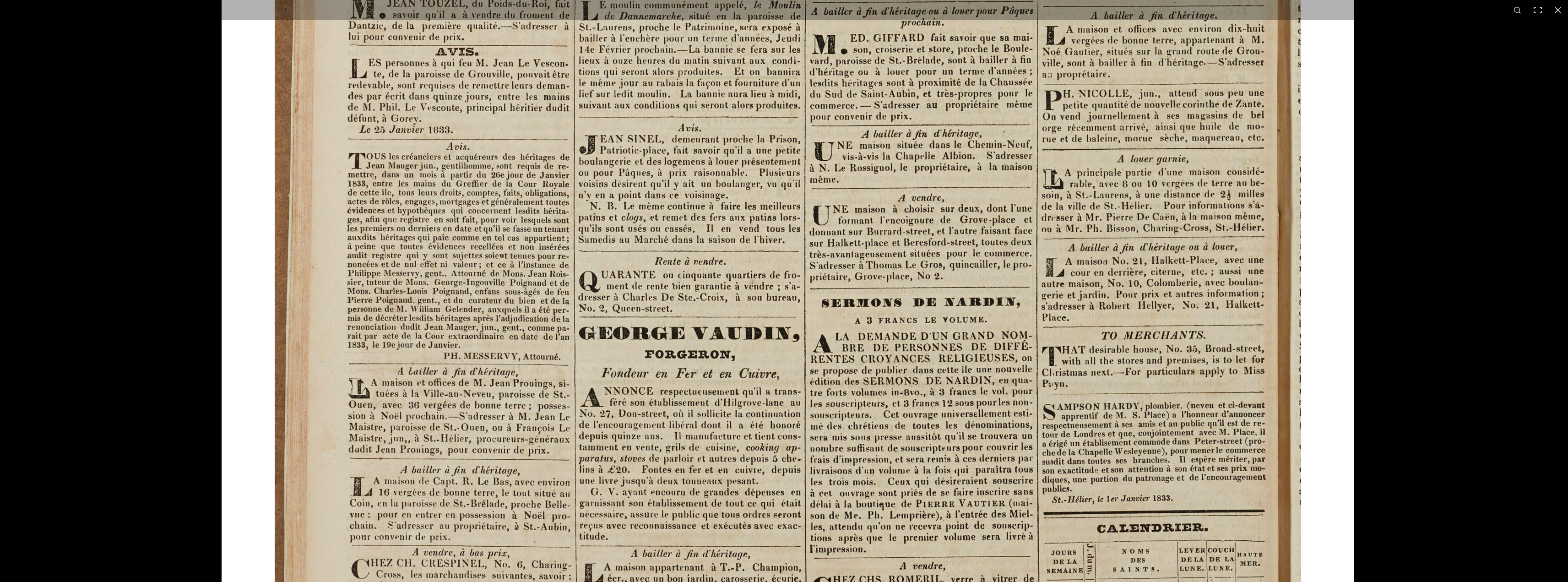
click at [1020, 219] on img at bounding box center [788, 18] width 1132 height 1602
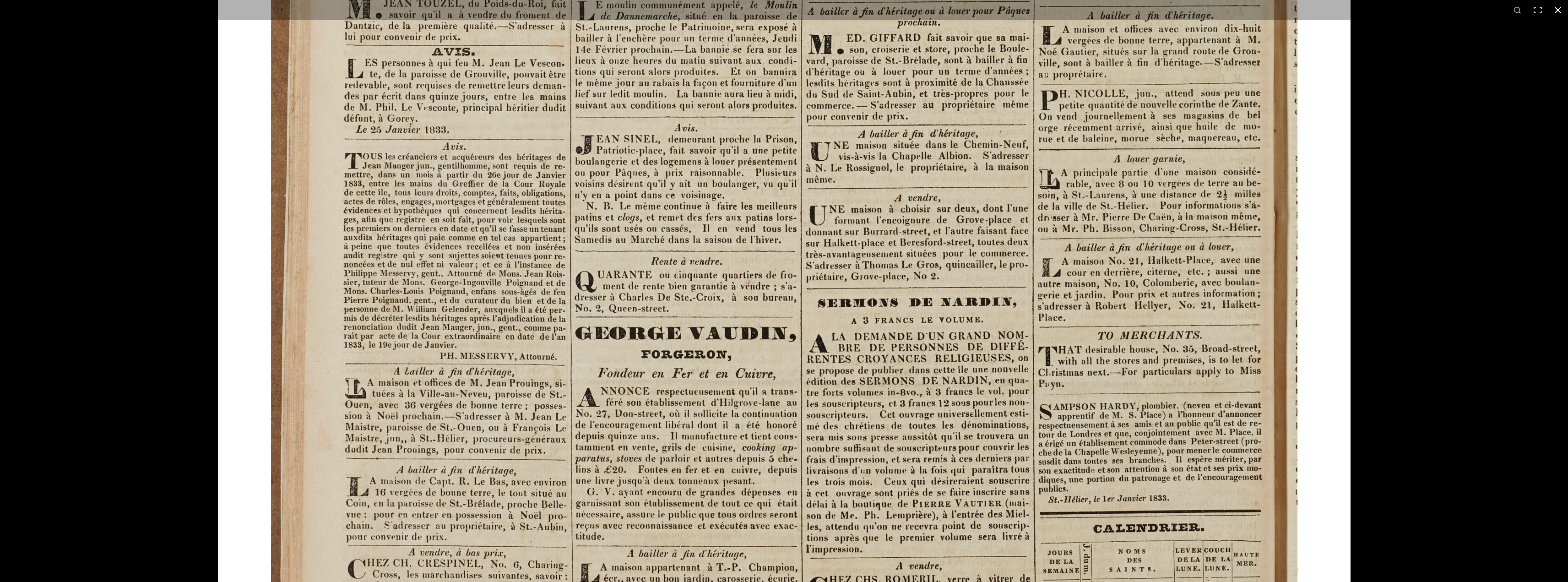
click at [1559, 11] on button at bounding box center [1558, 10] width 20 height 20
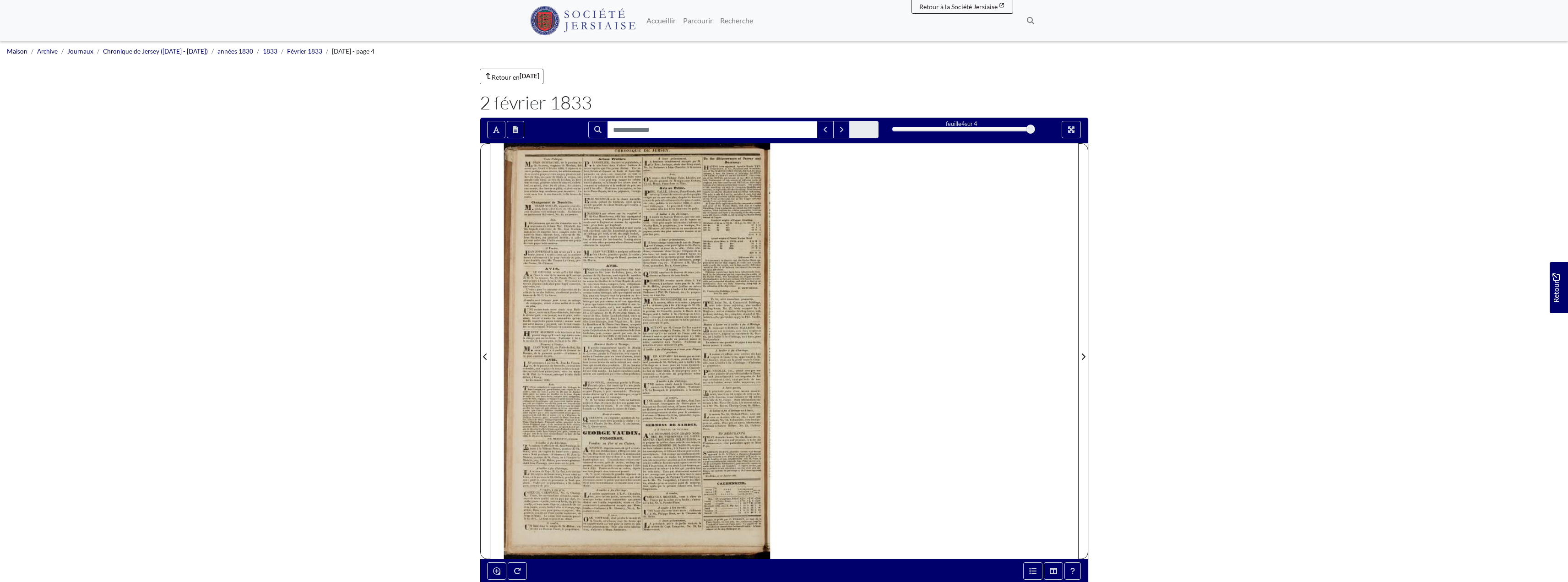
click at [636, 126] on input "Rechercher" at bounding box center [712, 129] width 211 height 17
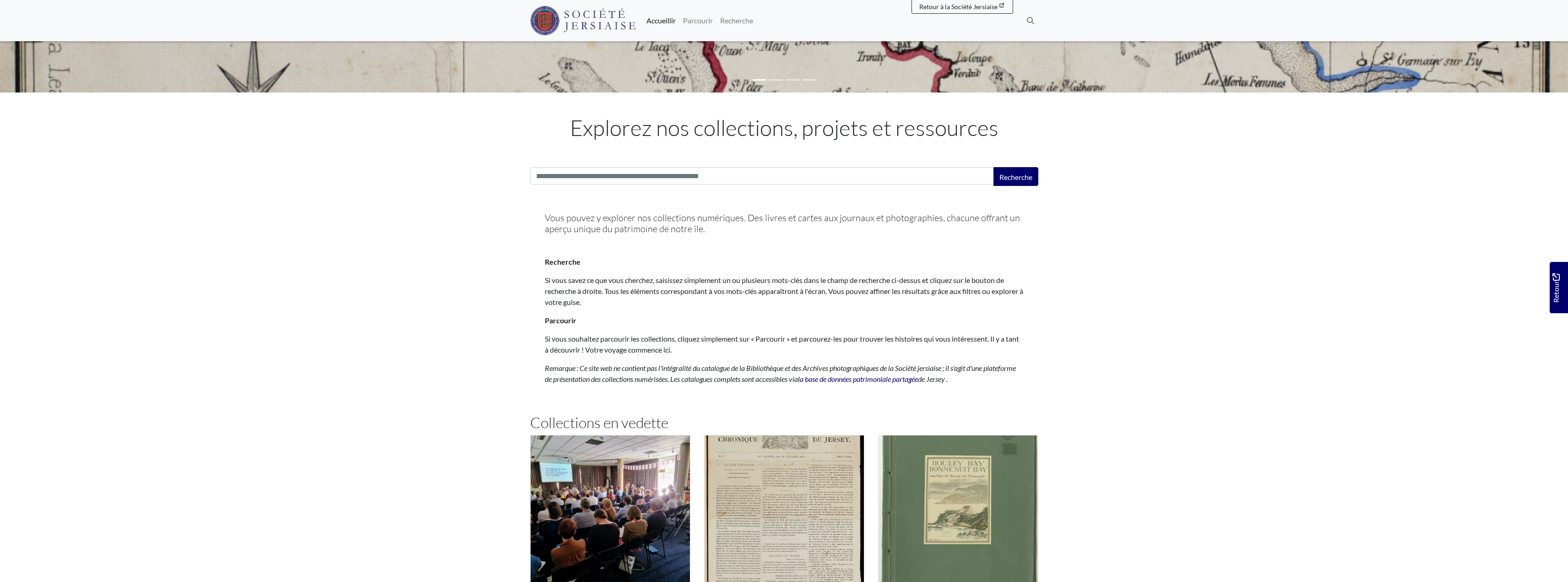
scroll to position [259, 0]
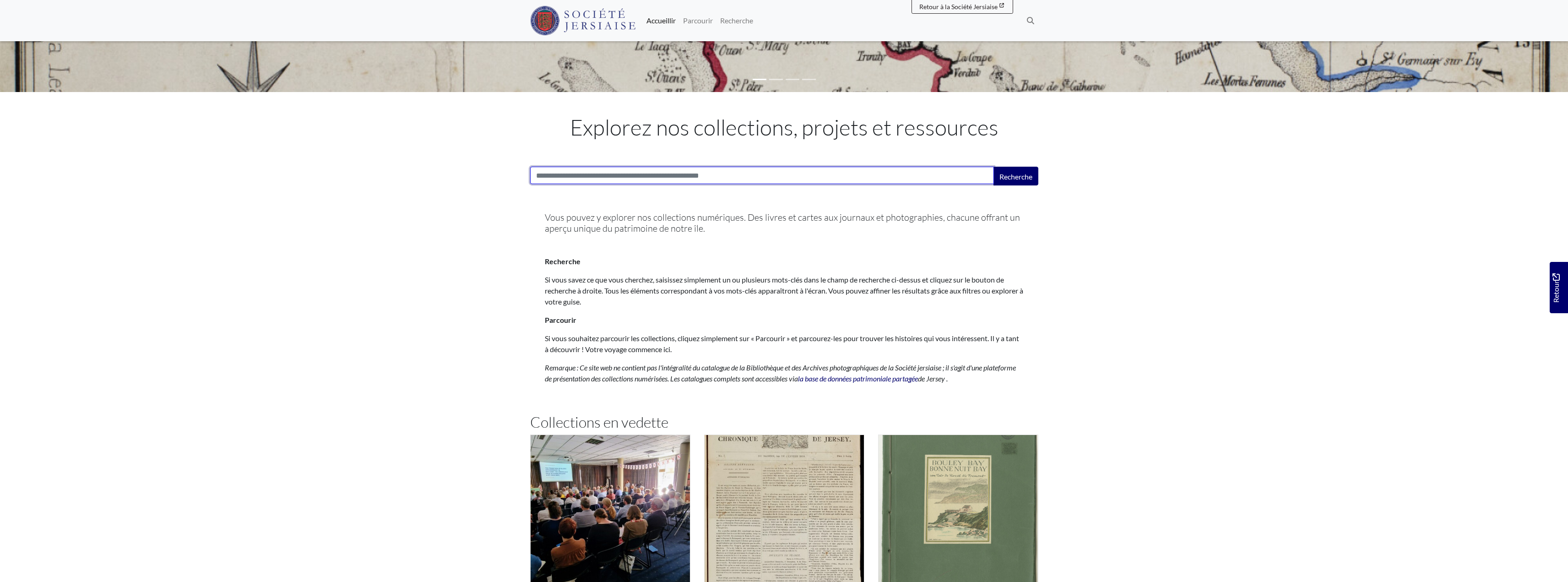
click at [547, 172] on input "Recherche:" at bounding box center [762, 176] width 464 height 17
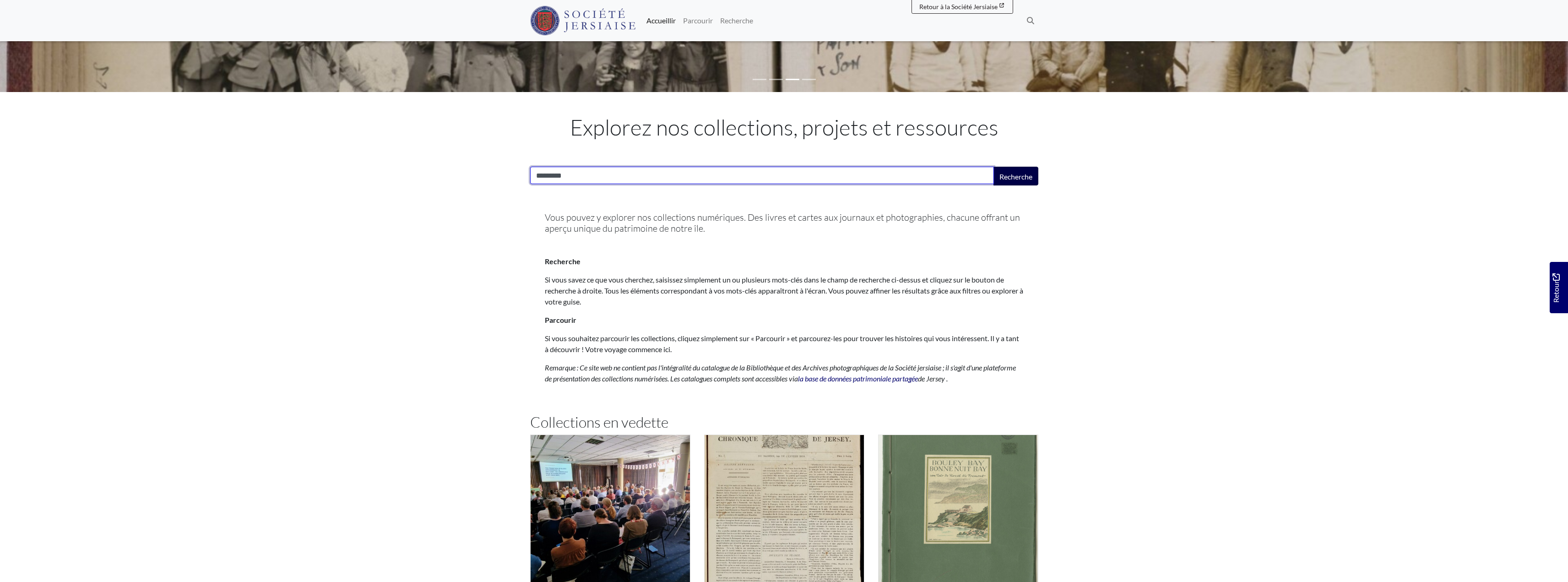
type input "*********"
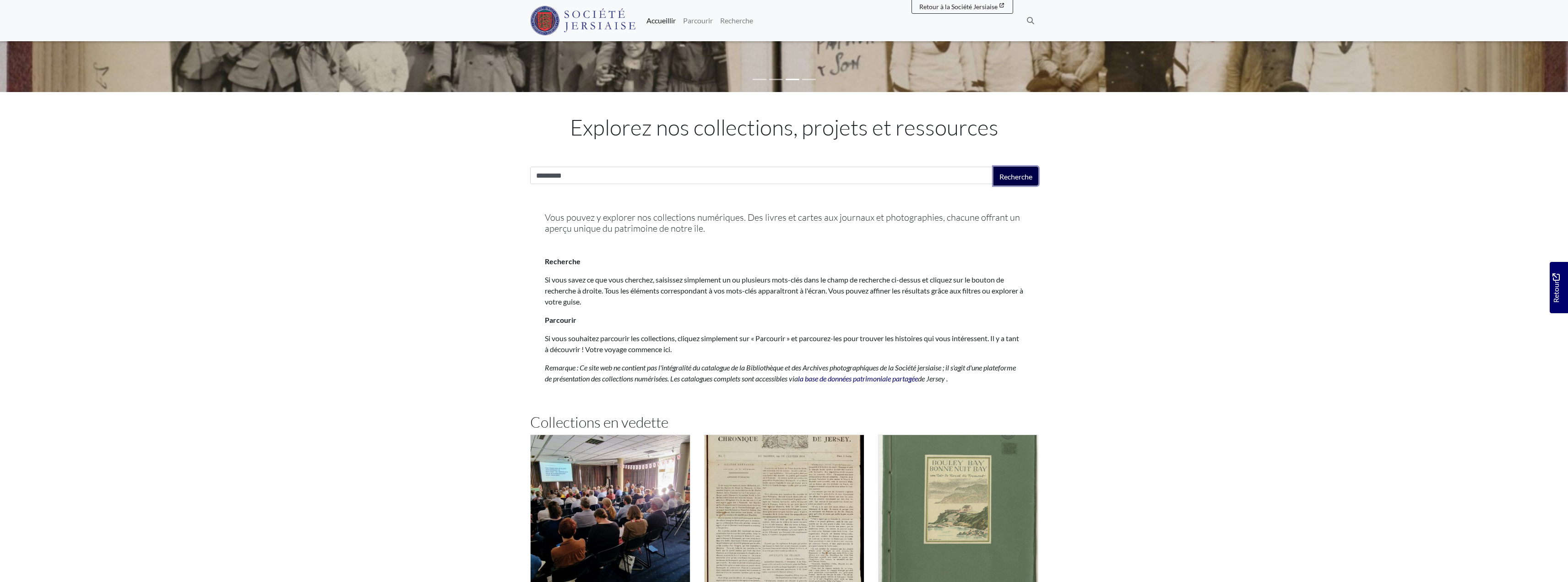
click at [995, 172] on button "Recherche" at bounding box center [1016, 176] width 45 height 18
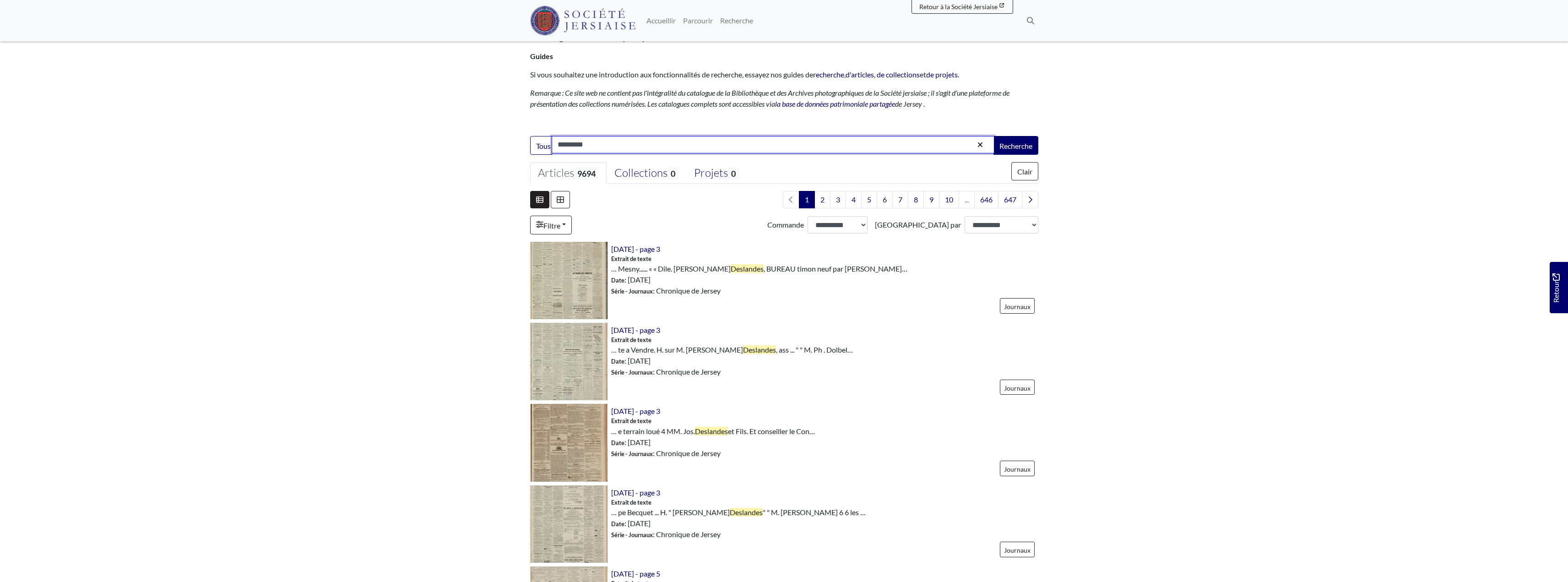
scroll to position [122, 0]
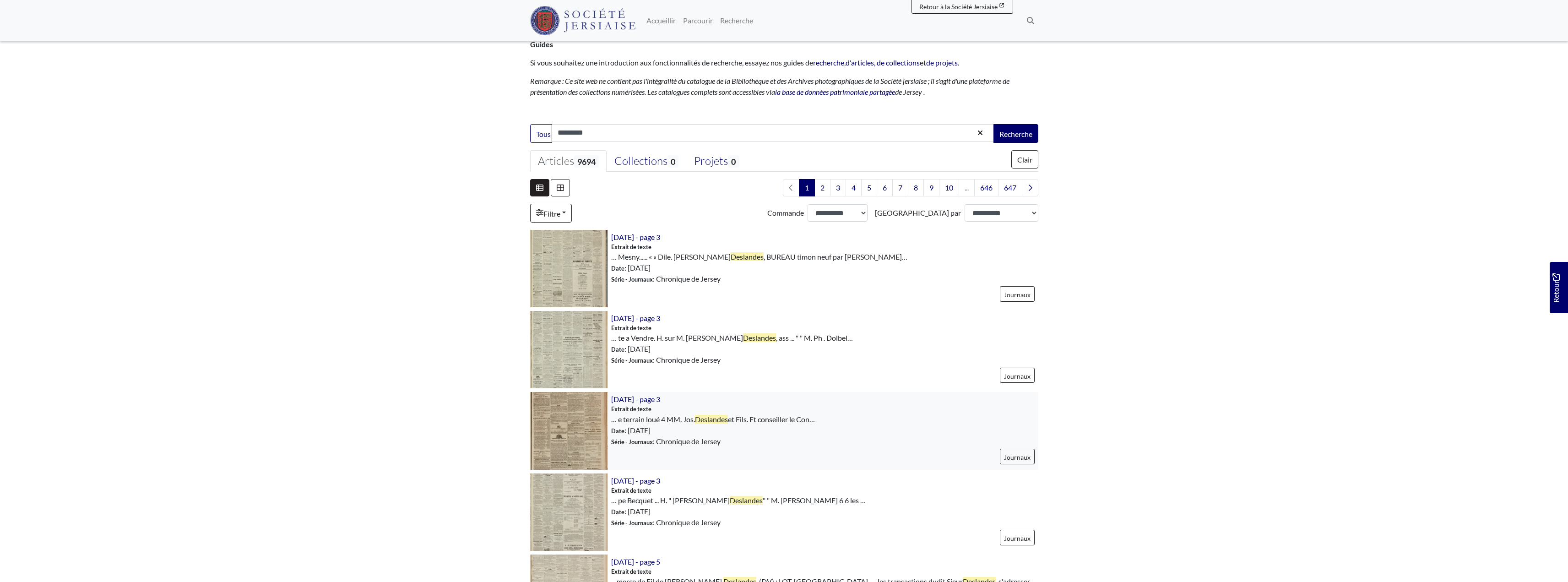
click at [583, 432] on img at bounding box center [568, 430] width 77 height 77
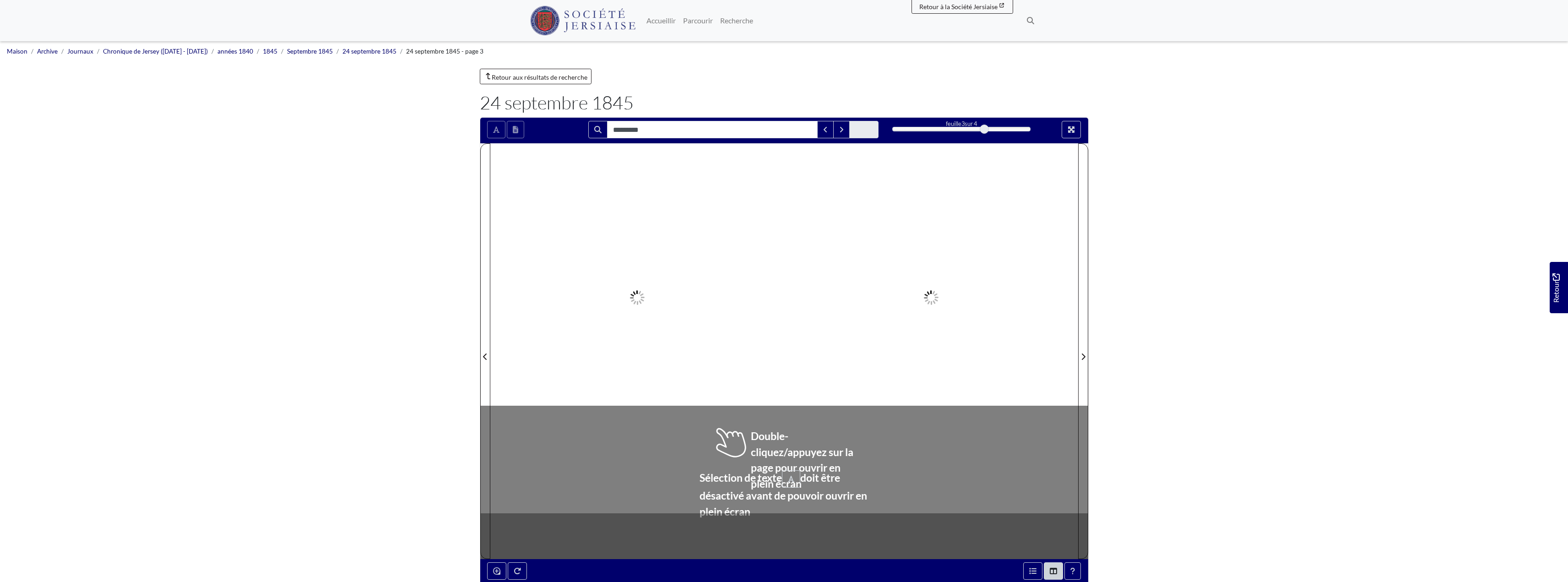
type input "*********"
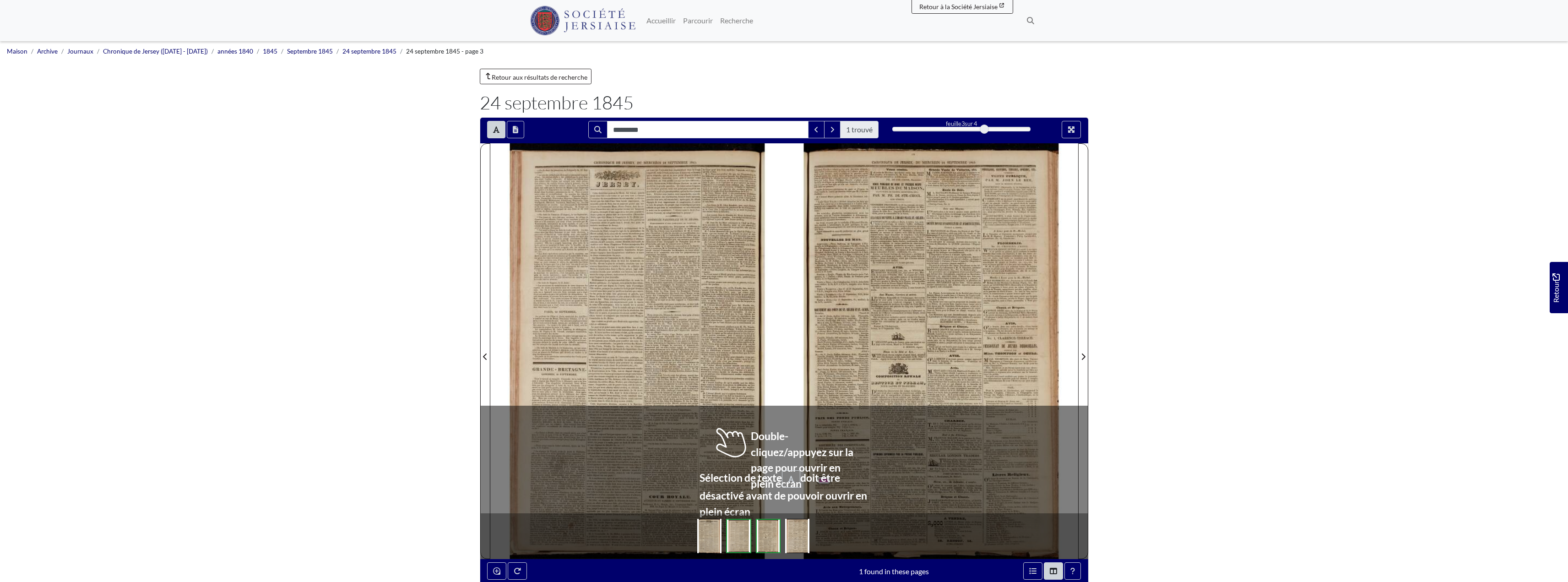
click at [622, 412] on font "masses)" at bounding box center [625, 411] width 10 height 3
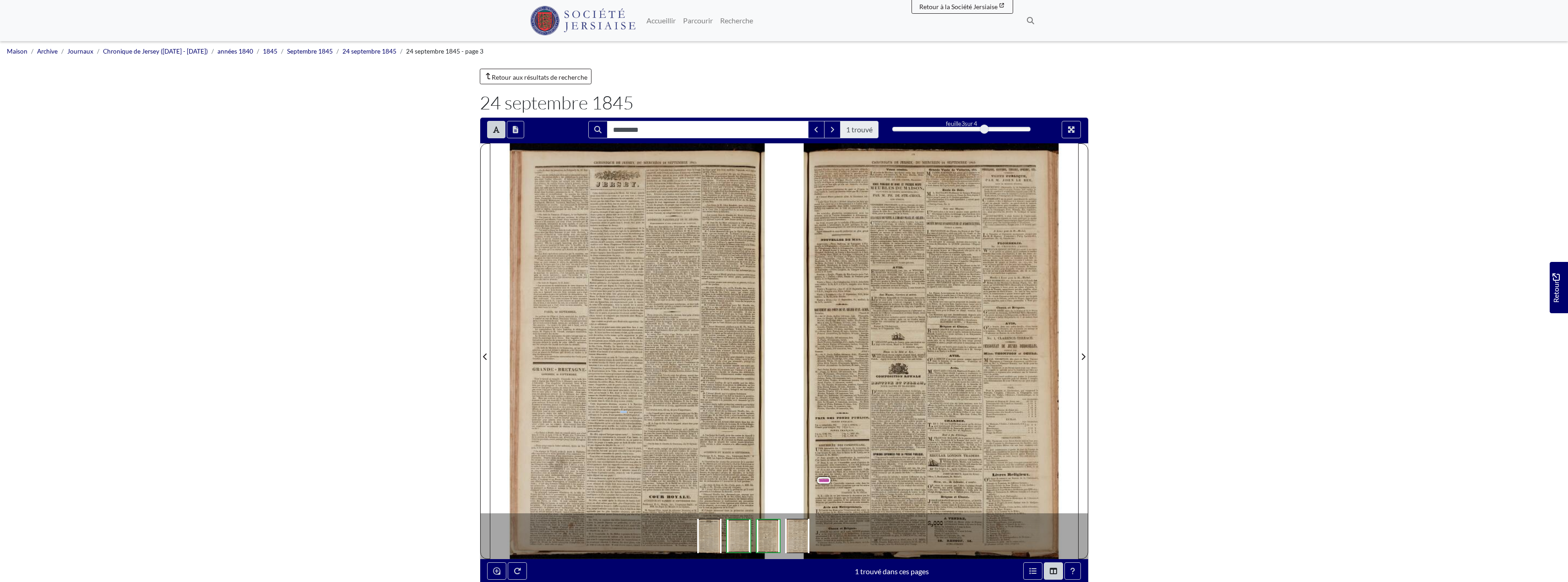
click at [887, 401] on font "sur" at bounding box center [889, 401] width 4 height 3
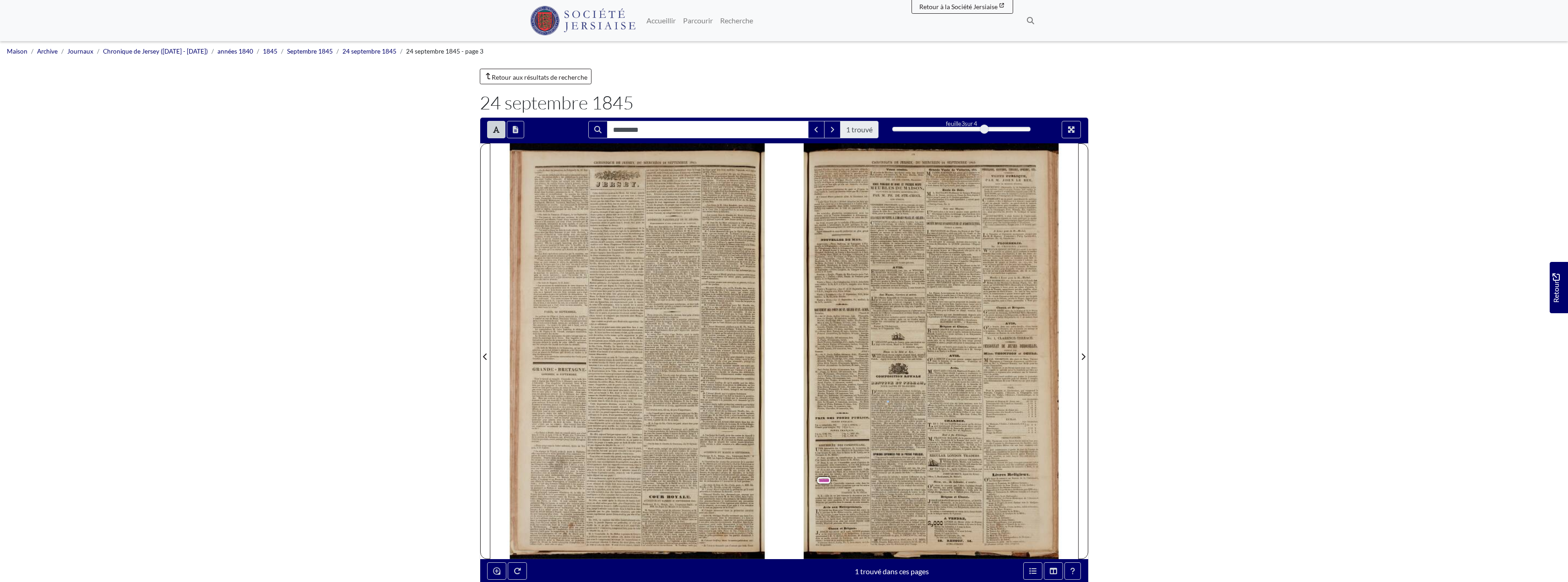
click at [841, 285] on div "rafales. Évents UN Faumouru.—Les 17 et 18 Septembre, 8.0. 4 0.8.0., tempête ave…" at bounding box center [841, 288] width 53 height 7
click at [884, 308] on font "prochain." at bounding box center [888, 307] width 11 height 3
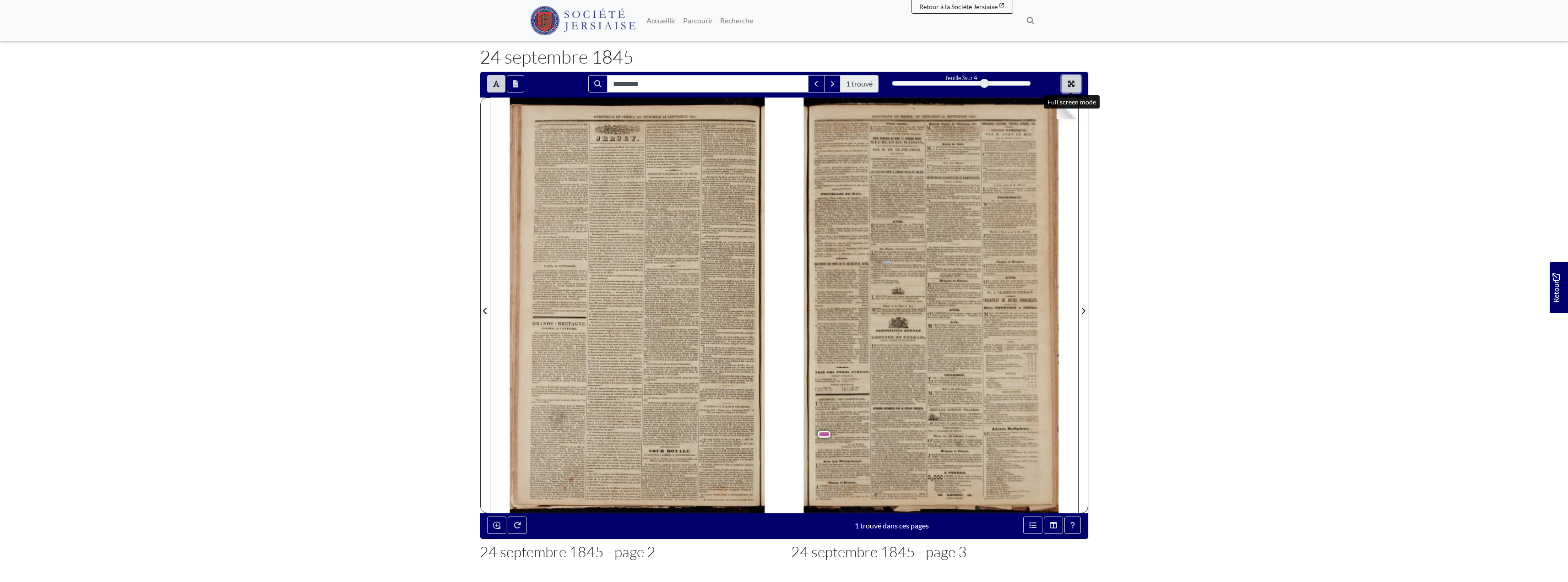
click at [1071, 82] on icon "Mode plein écran" at bounding box center [1071, 84] width 7 height 7
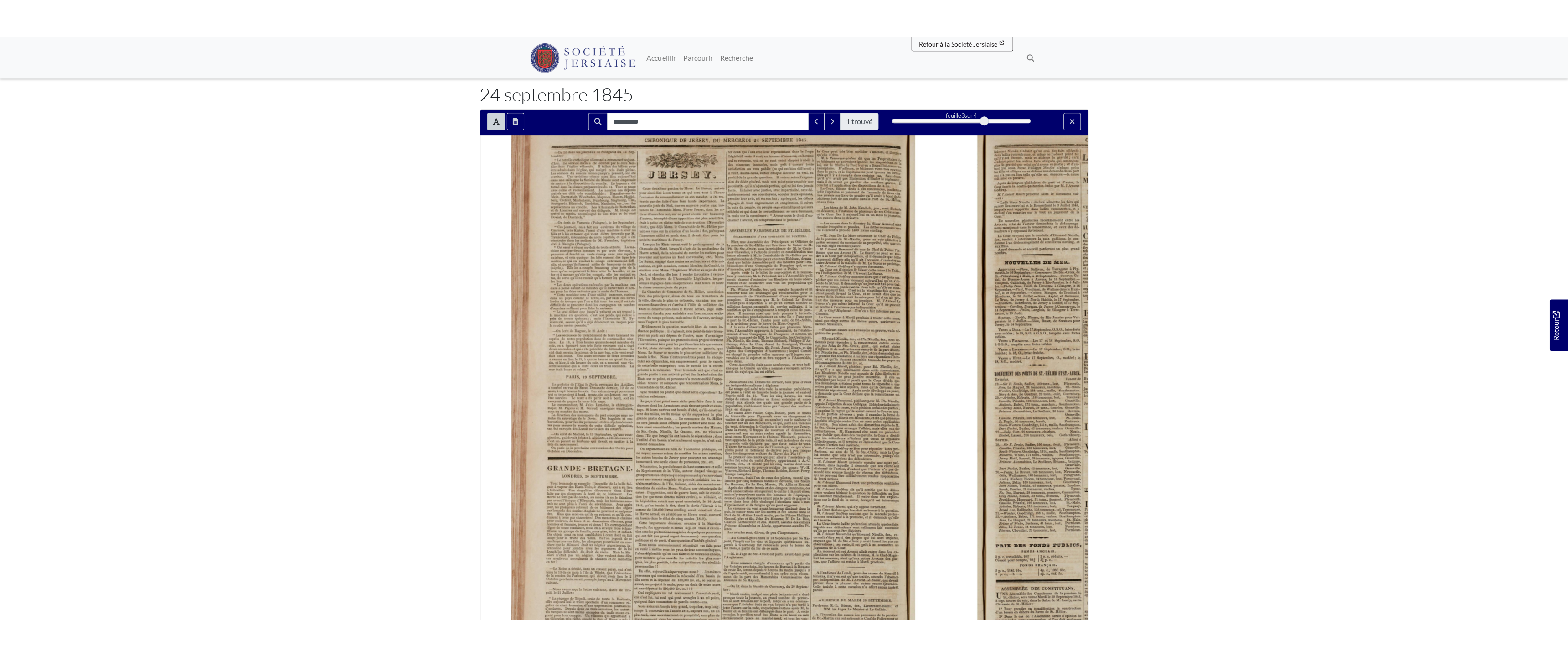
scroll to position [0, 0]
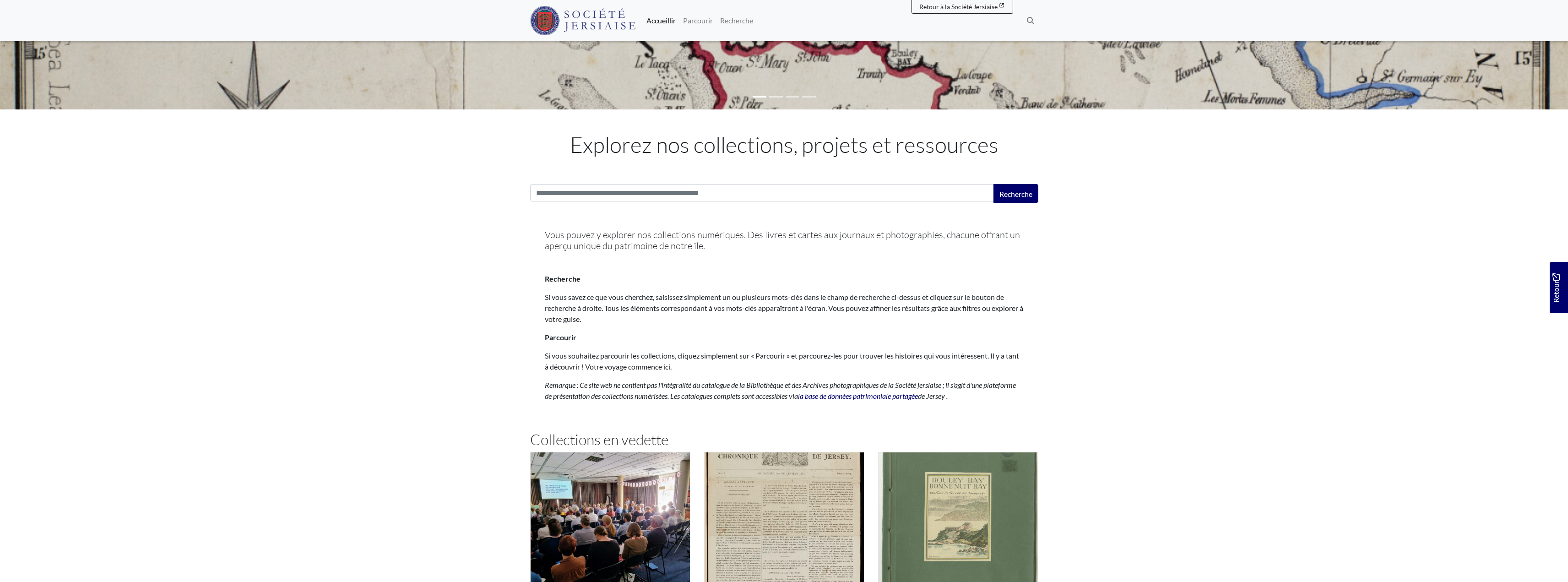
scroll to position [244, 0]
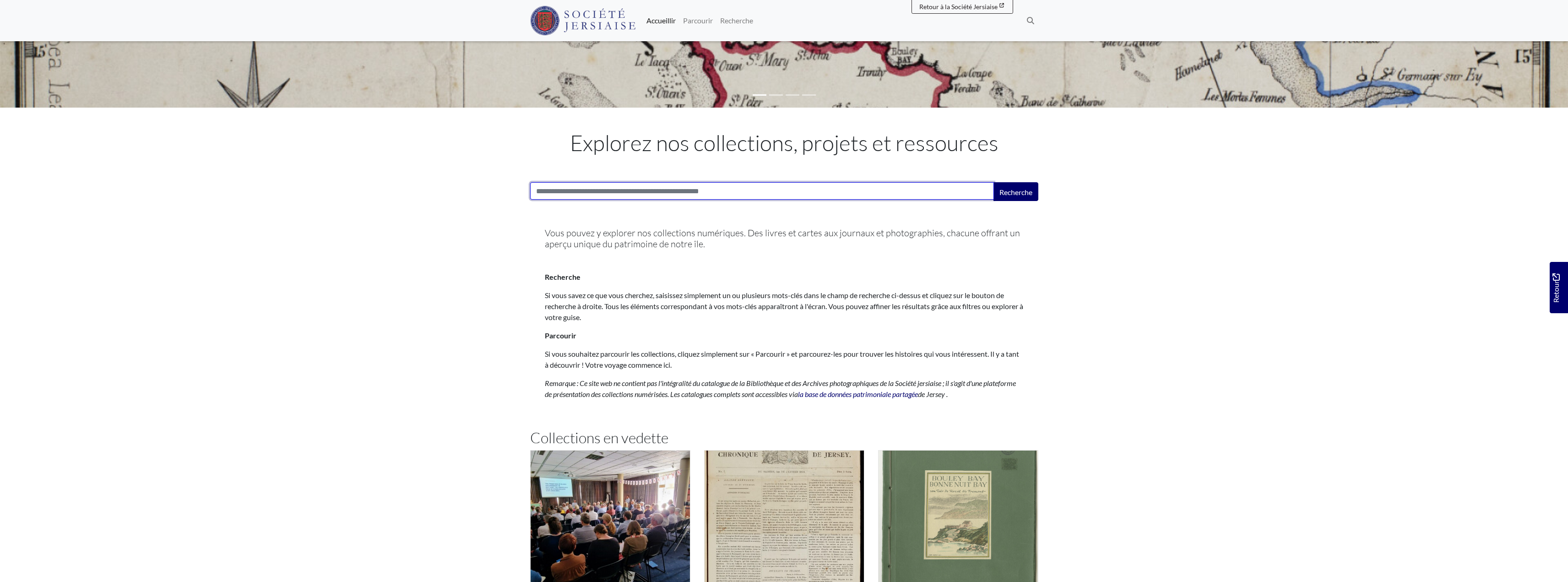
click at [565, 197] on input "Recherche:" at bounding box center [762, 191] width 464 height 17
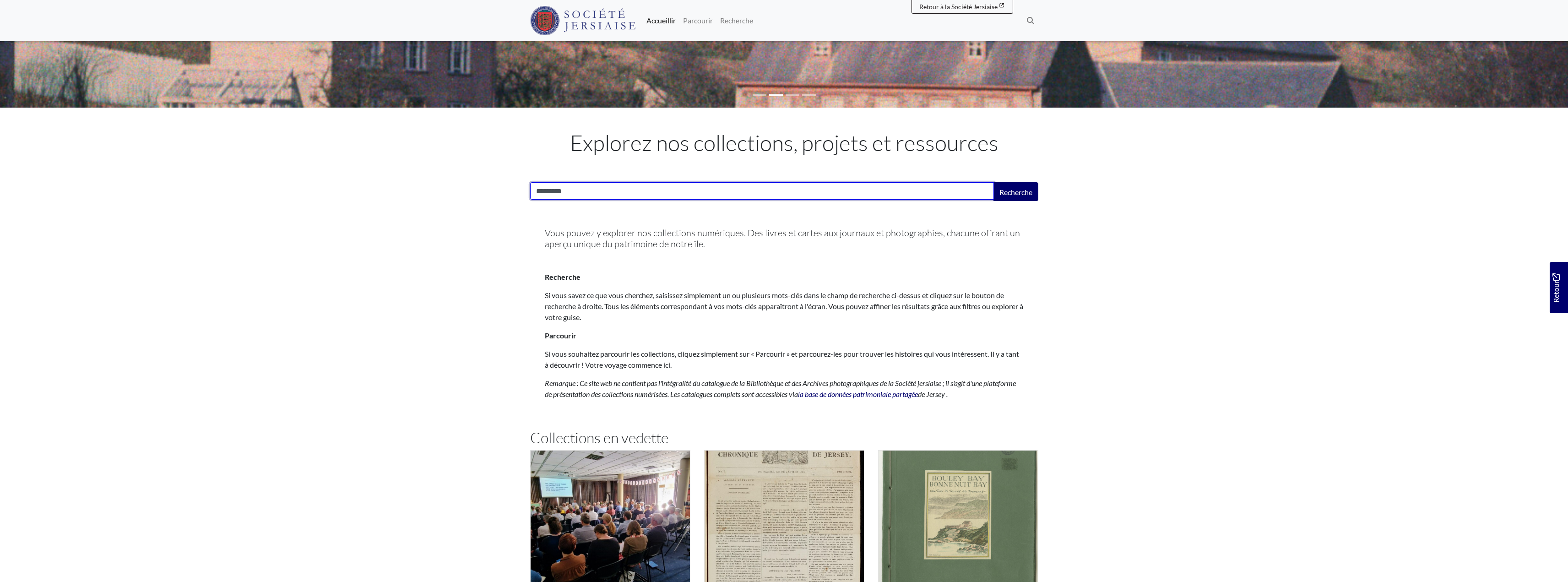
click at [540, 189] on input "*********" at bounding box center [762, 191] width 464 height 17
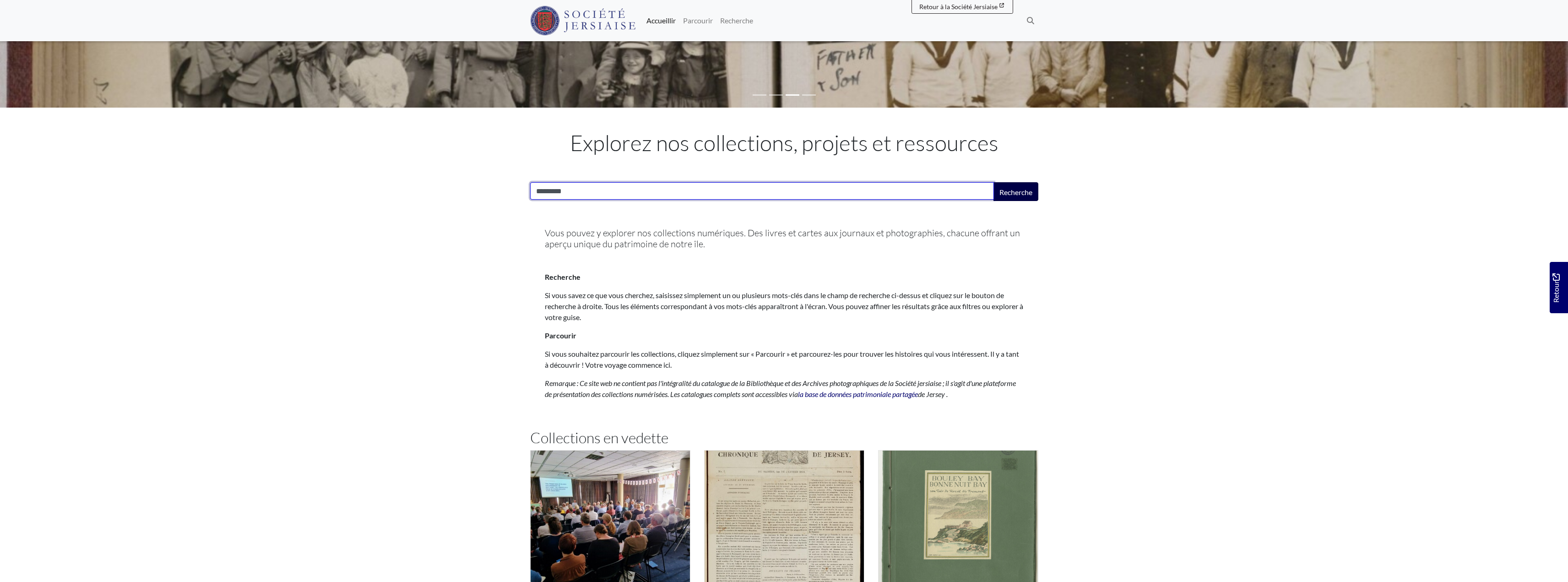
type input "*********"
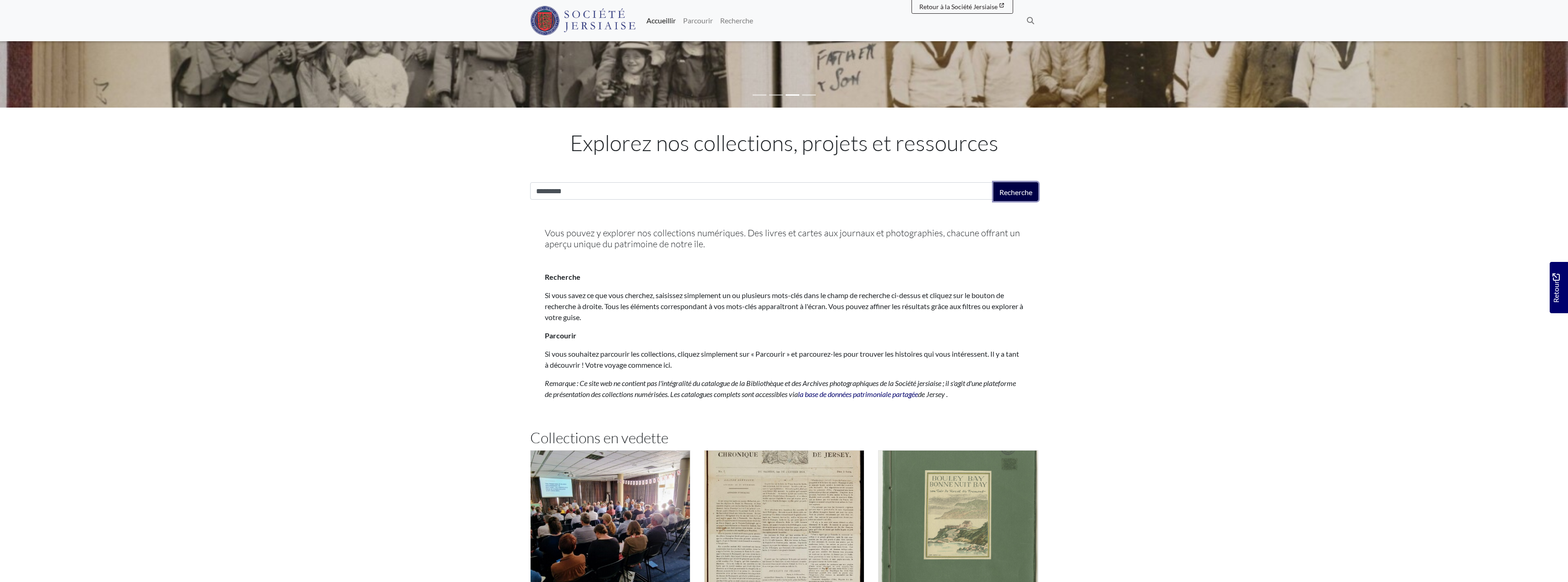
click at [1017, 189] on font "Recherche" at bounding box center [1016, 191] width 33 height 9
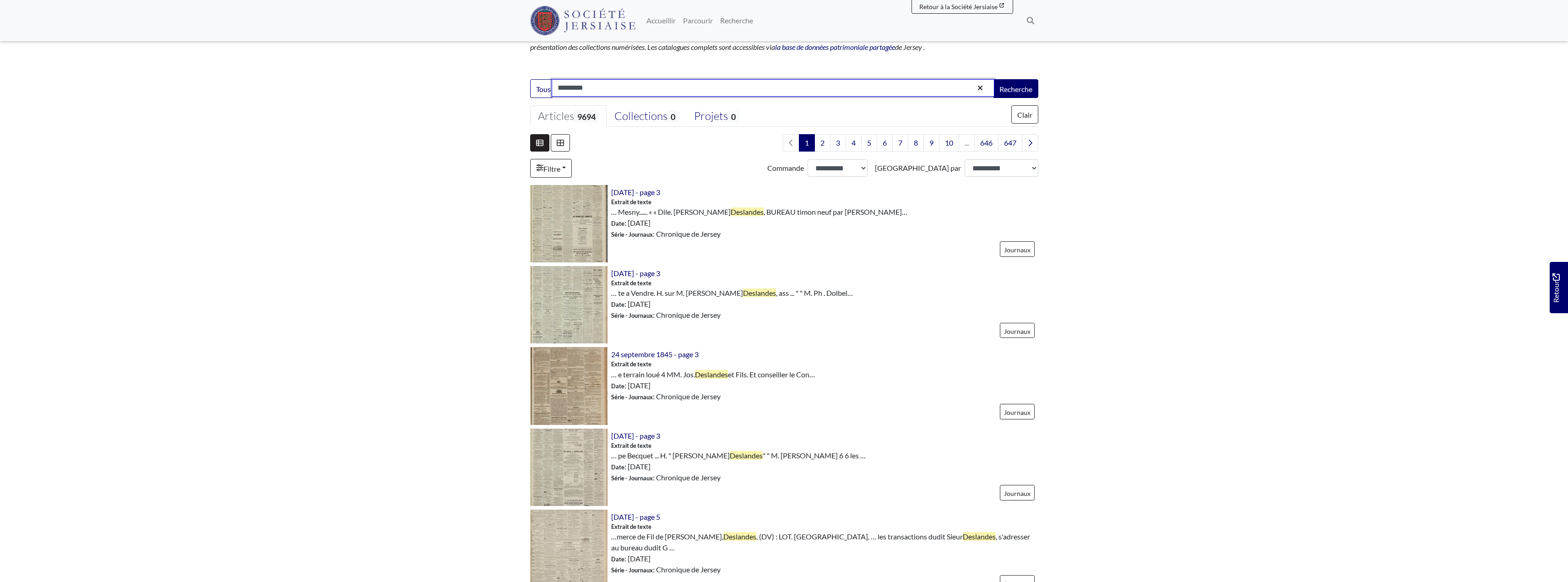
scroll to position [168, 0]
click at [559, 86] on input "*********" at bounding box center [773, 87] width 443 height 17
type input "**********"
click at [1011, 88] on font "Recherche" at bounding box center [1016, 88] width 33 height 9
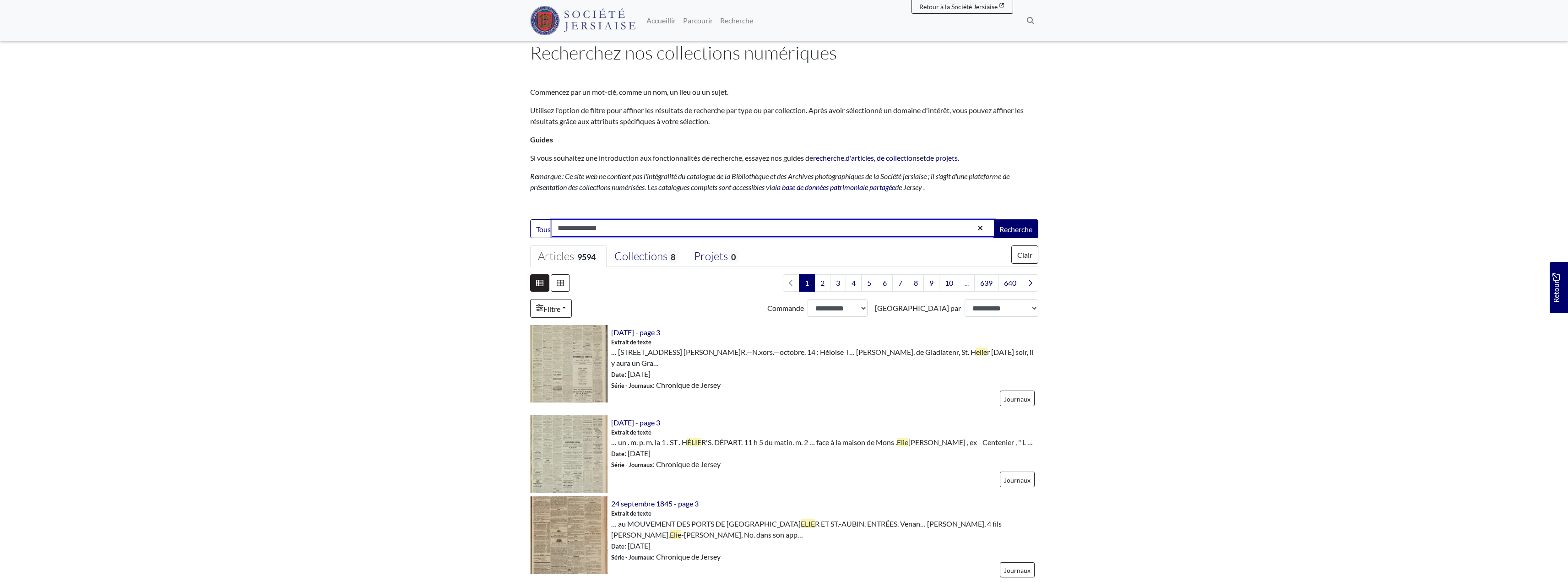
scroll to position [30, 0]
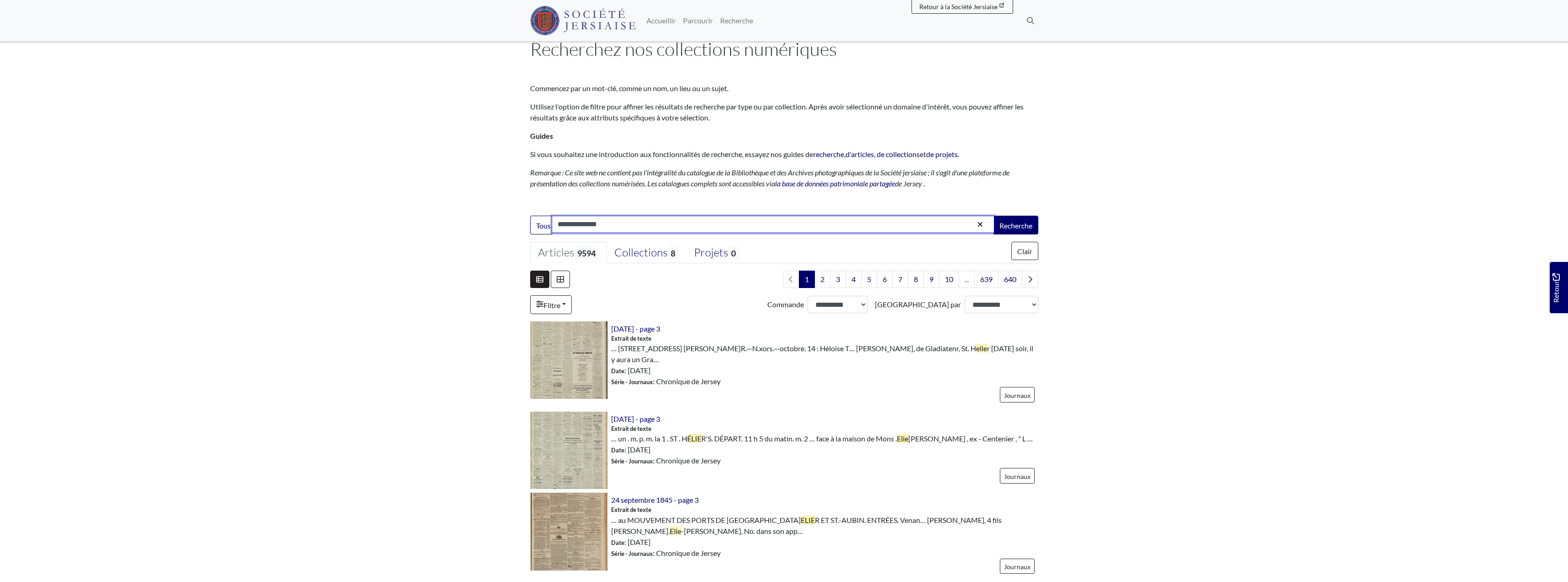
click at [558, 225] on input "**********" at bounding box center [773, 224] width 443 height 17
click at [617, 225] on input "**********" at bounding box center [773, 224] width 443 height 17
type input "**********"
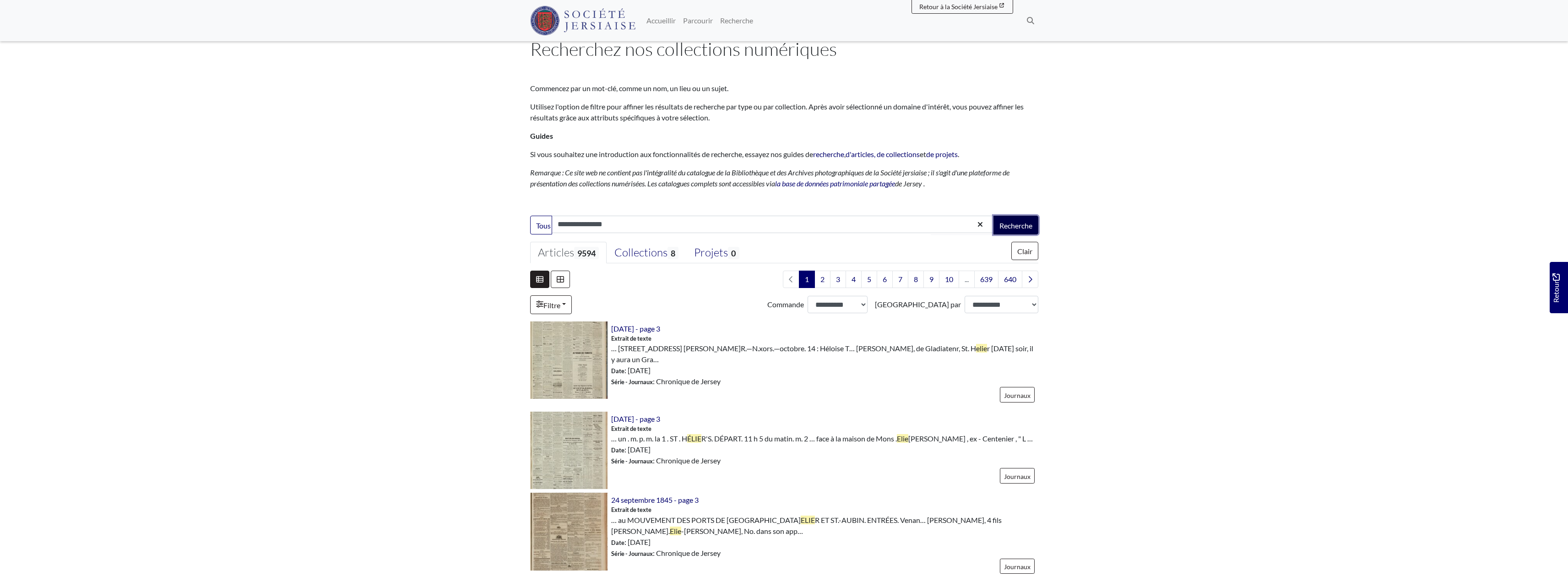
click at [1011, 224] on font "Recherche" at bounding box center [1016, 225] width 33 height 9
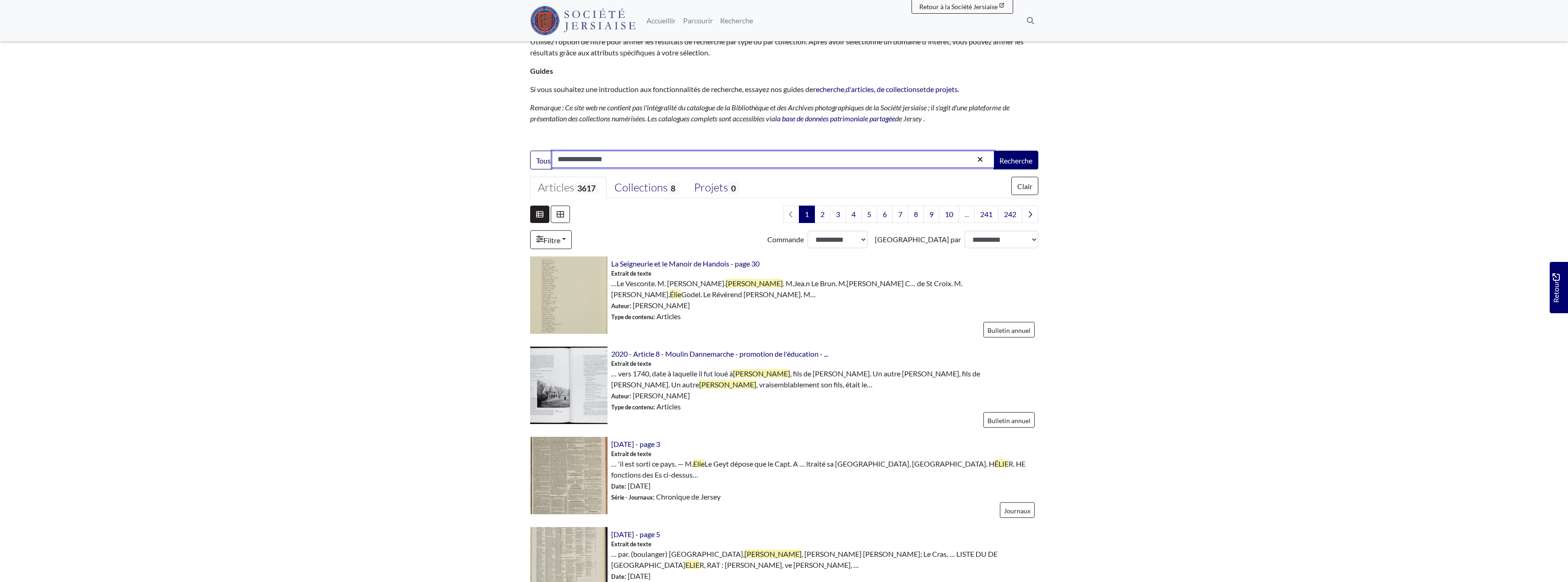
scroll to position [92, 0]
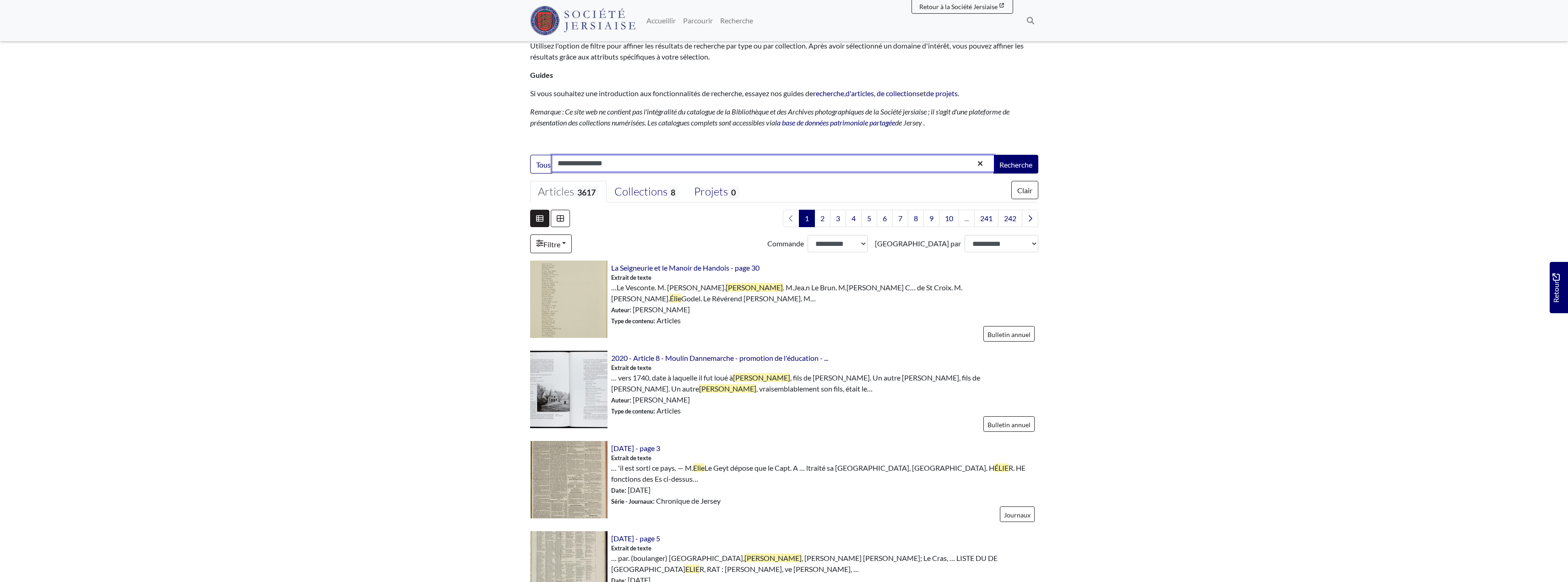
click at [575, 162] on input "**********" at bounding box center [773, 163] width 443 height 17
type input "**********"
click at [1022, 166] on font "Recherche" at bounding box center [1016, 164] width 33 height 9
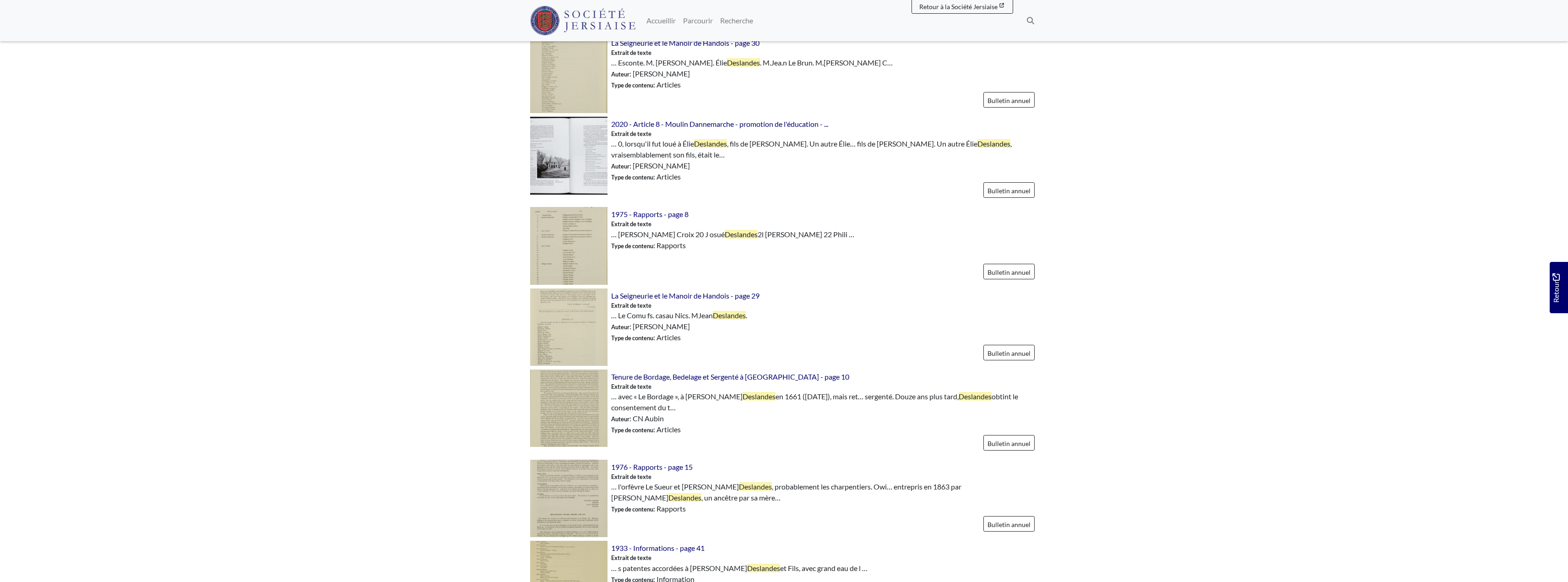
scroll to position [748, 0]
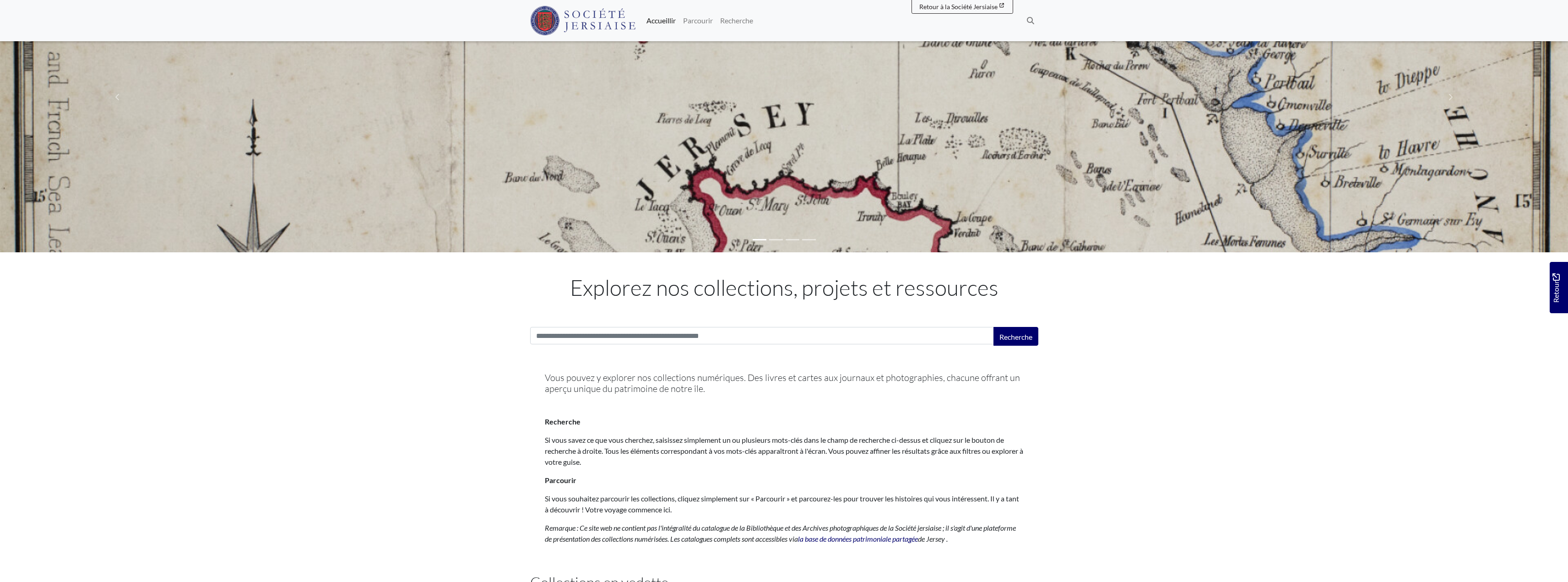
scroll to position [107, 0]
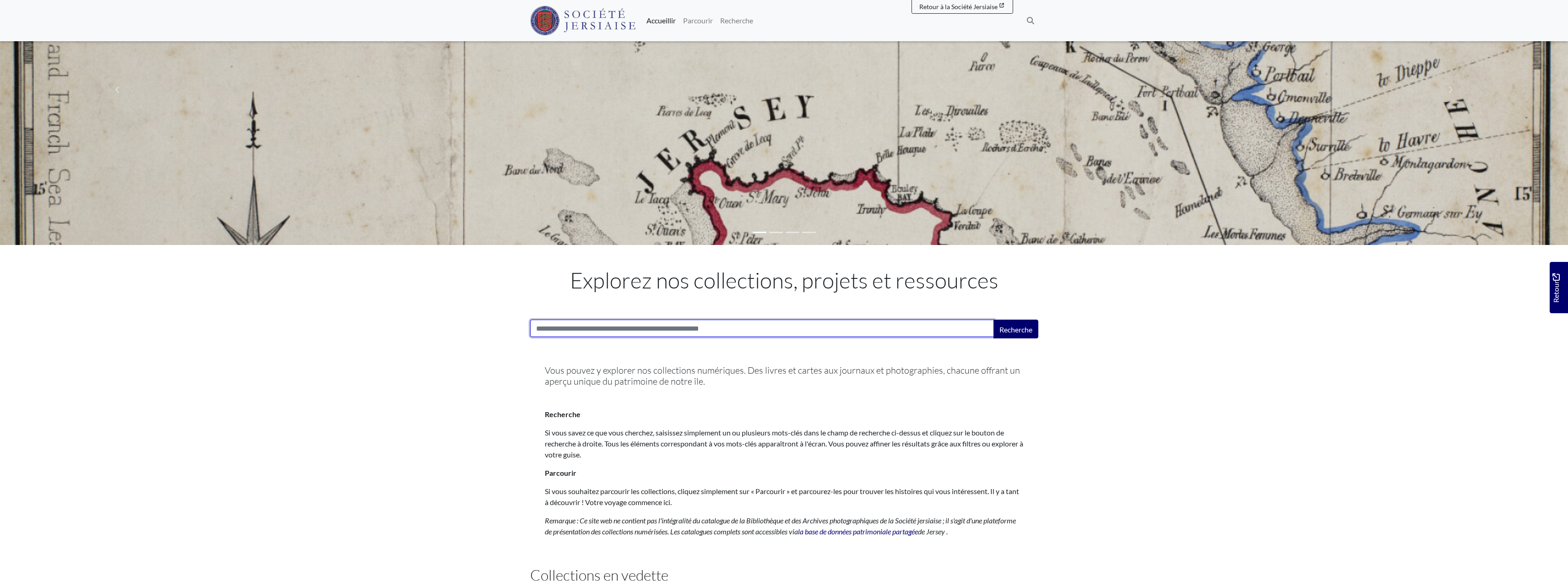
click at [616, 326] on input "Recherche:" at bounding box center [762, 328] width 464 height 17
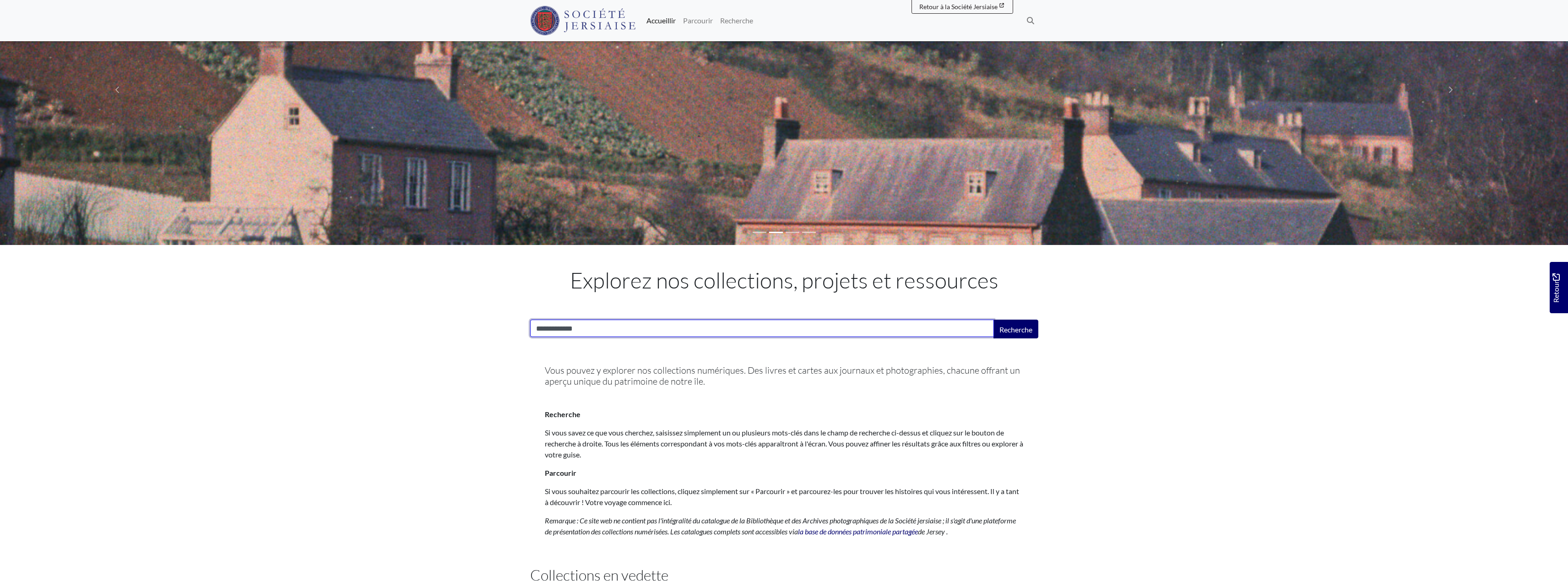
type input "**********"
click at [993, 319] on button "Recherche" at bounding box center [1016, 329] width 45 height 18
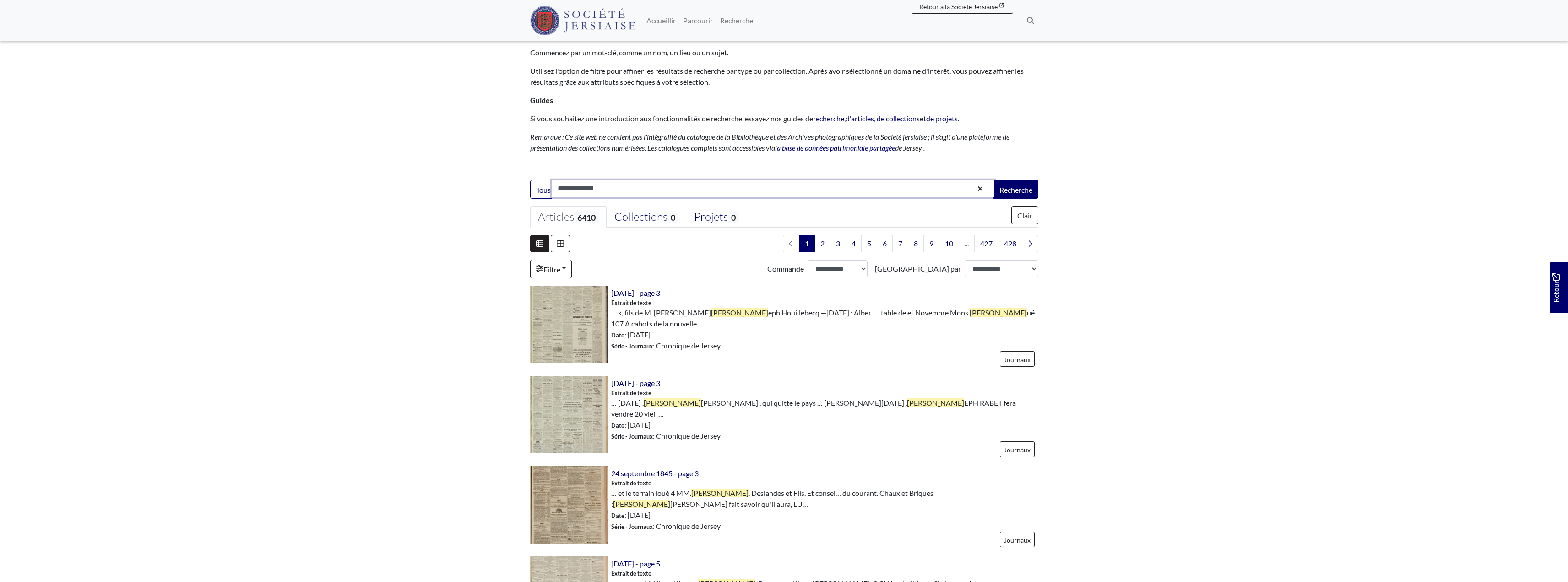
scroll to position [61, 0]
